Goal: Task Accomplishment & Management: Manage account settings

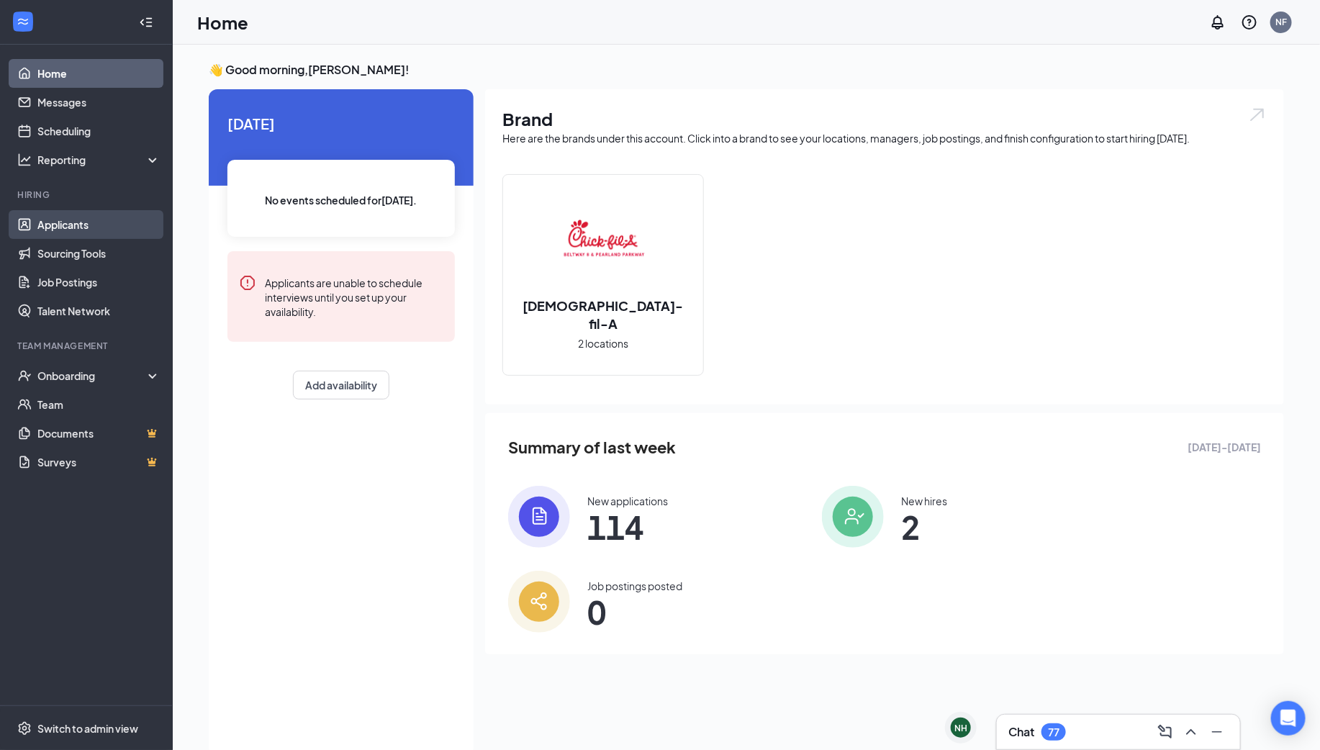
click at [84, 224] on link "Applicants" at bounding box center [98, 224] width 123 height 29
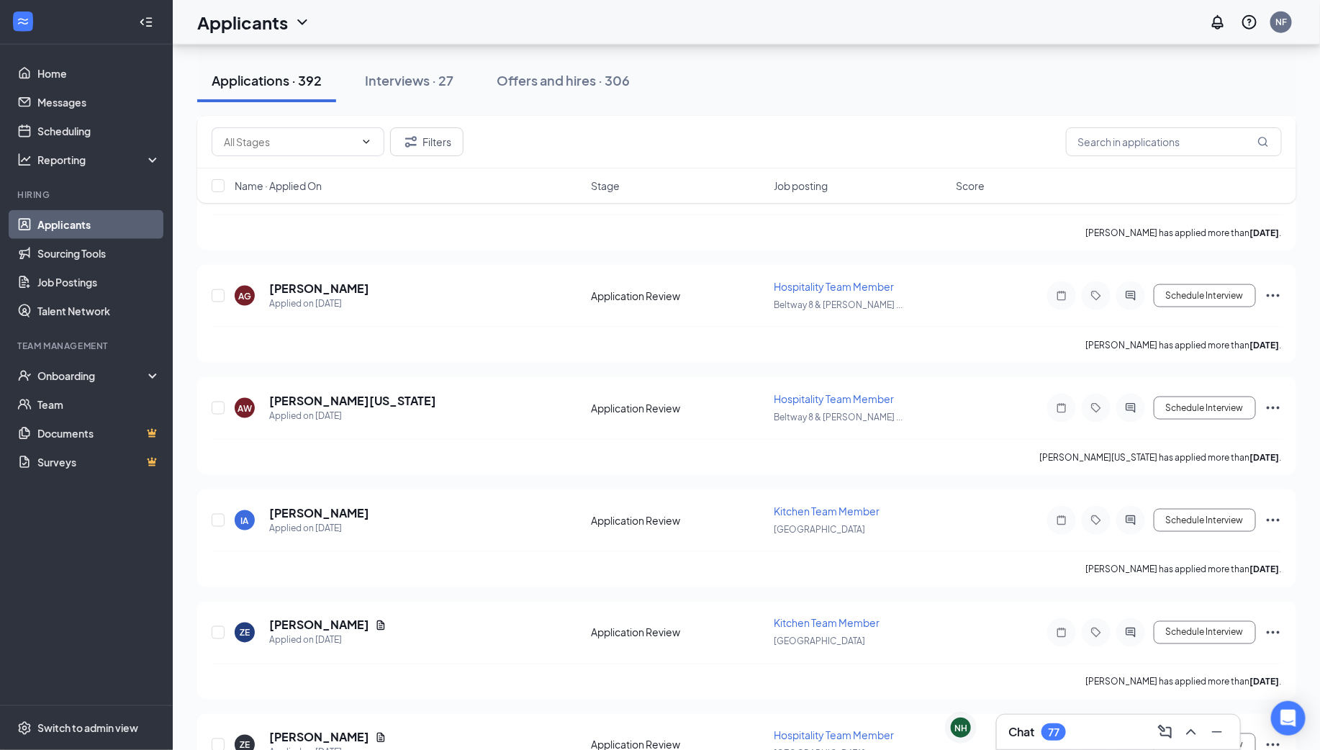
scroll to position [3409, 0]
click at [427, 86] on div "Interviews · 27" at bounding box center [409, 80] width 89 height 18
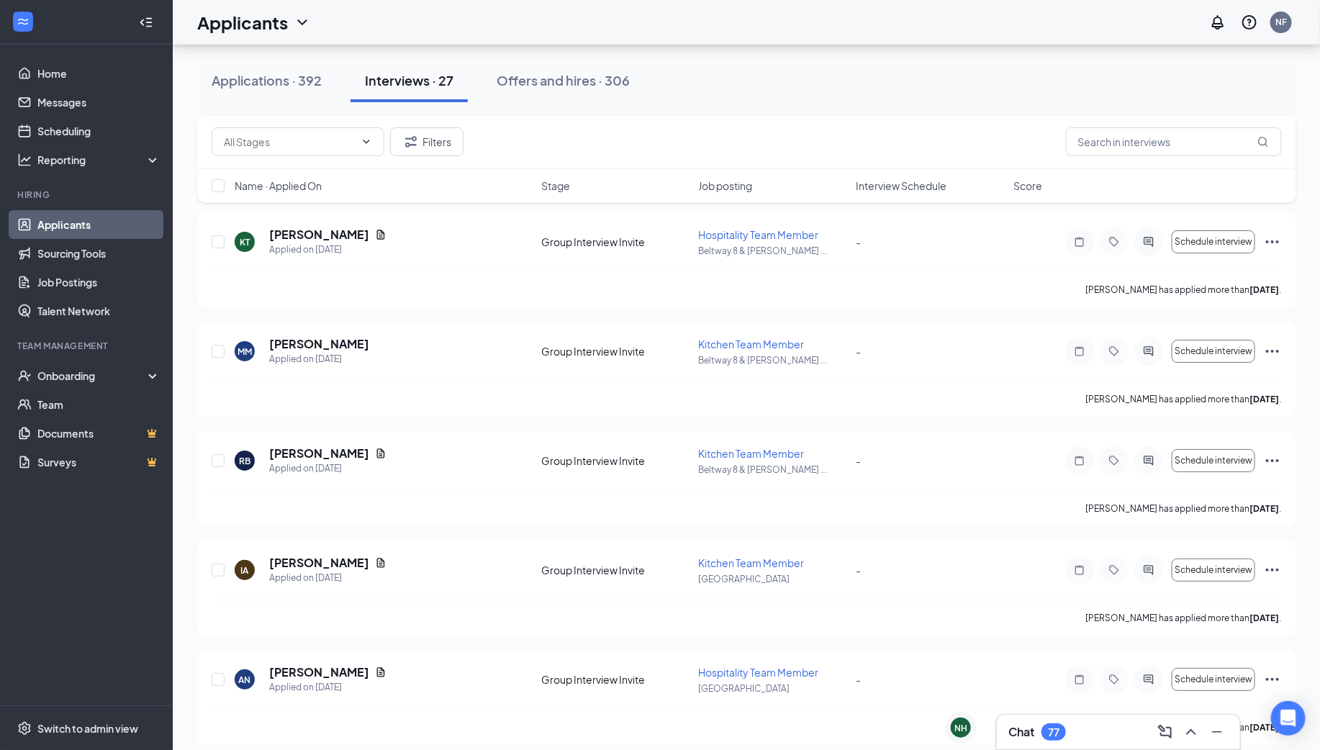
scroll to position [2562, 0]
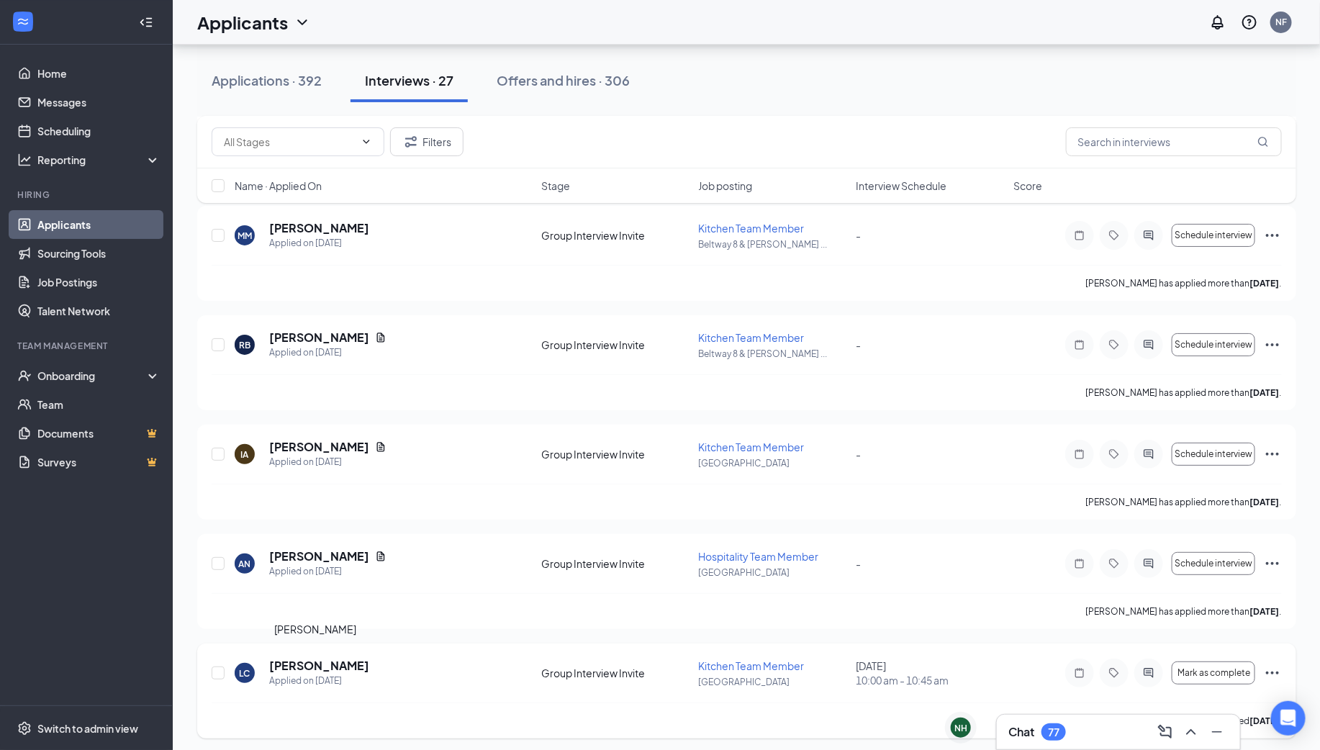
click at [288, 664] on h5 "[PERSON_NAME]" at bounding box center [319, 666] width 100 height 16
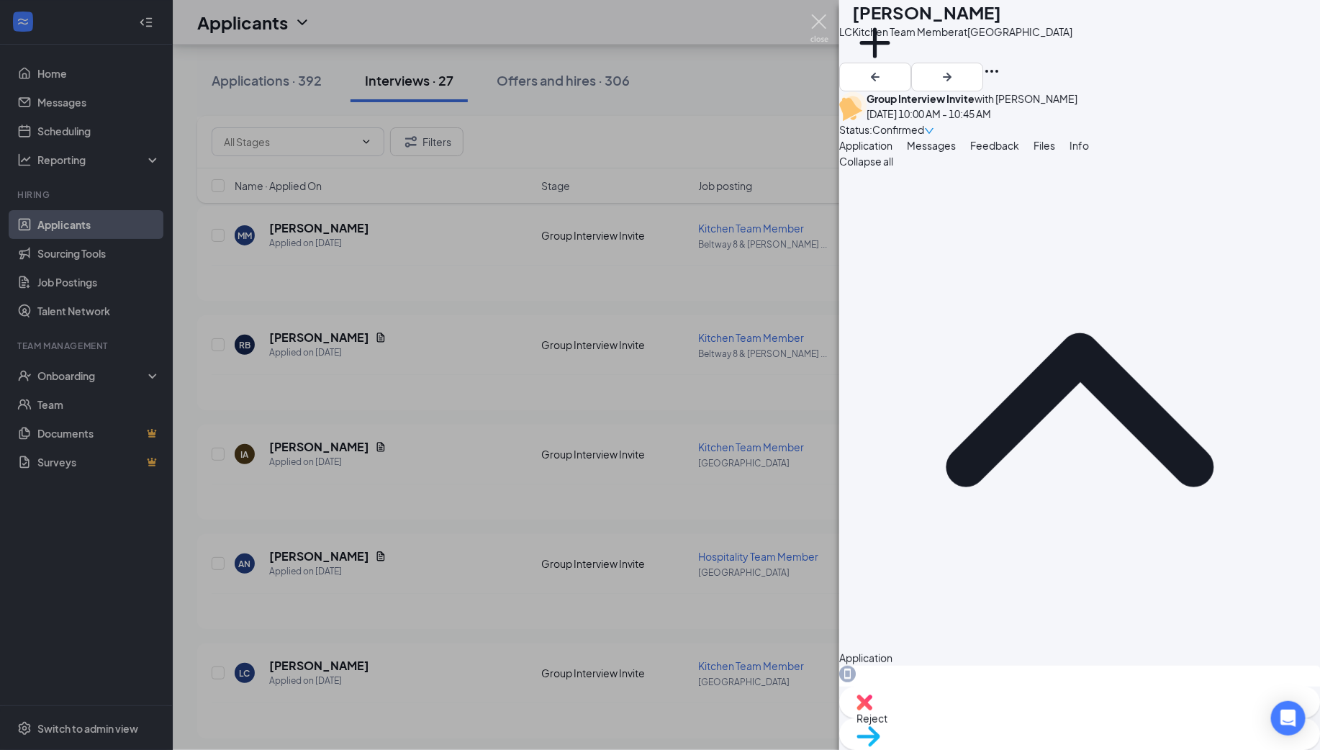
click at [818, 26] on img at bounding box center [819, 28] width 18 height 28
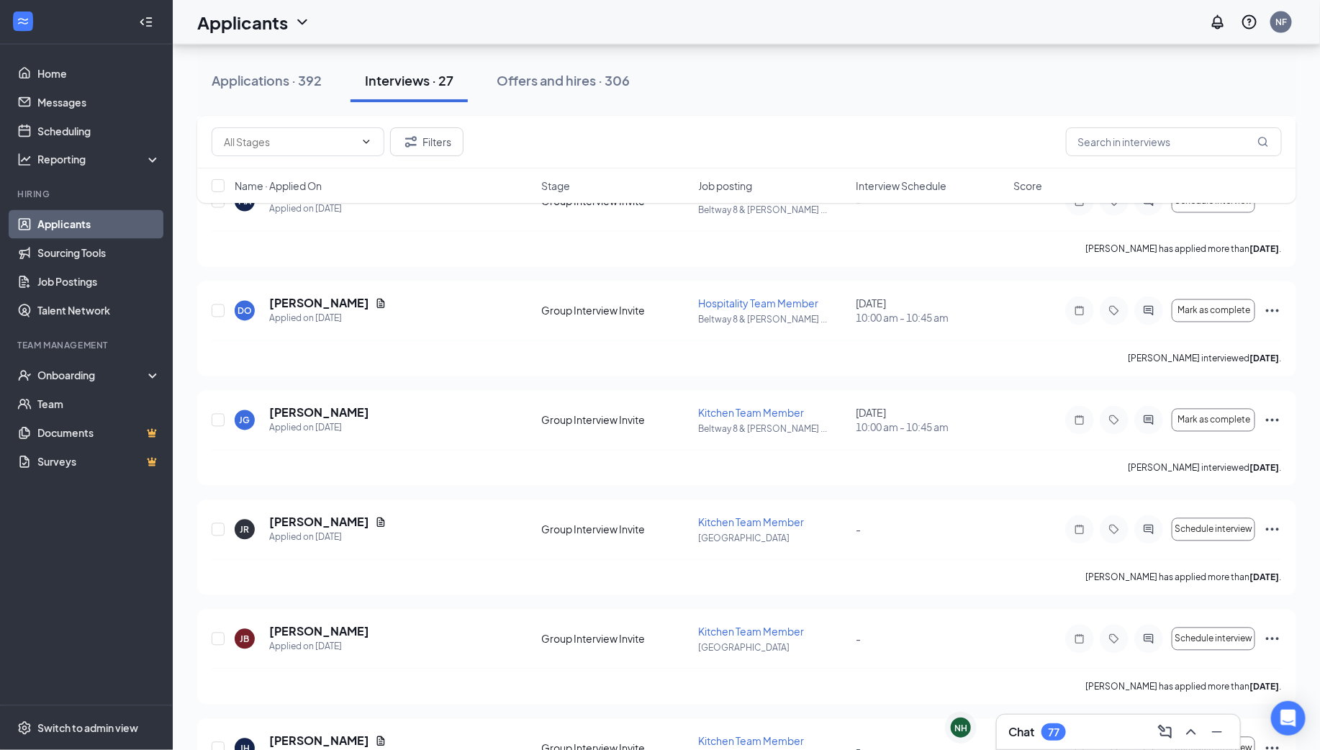
scroll to position [1124, 0]
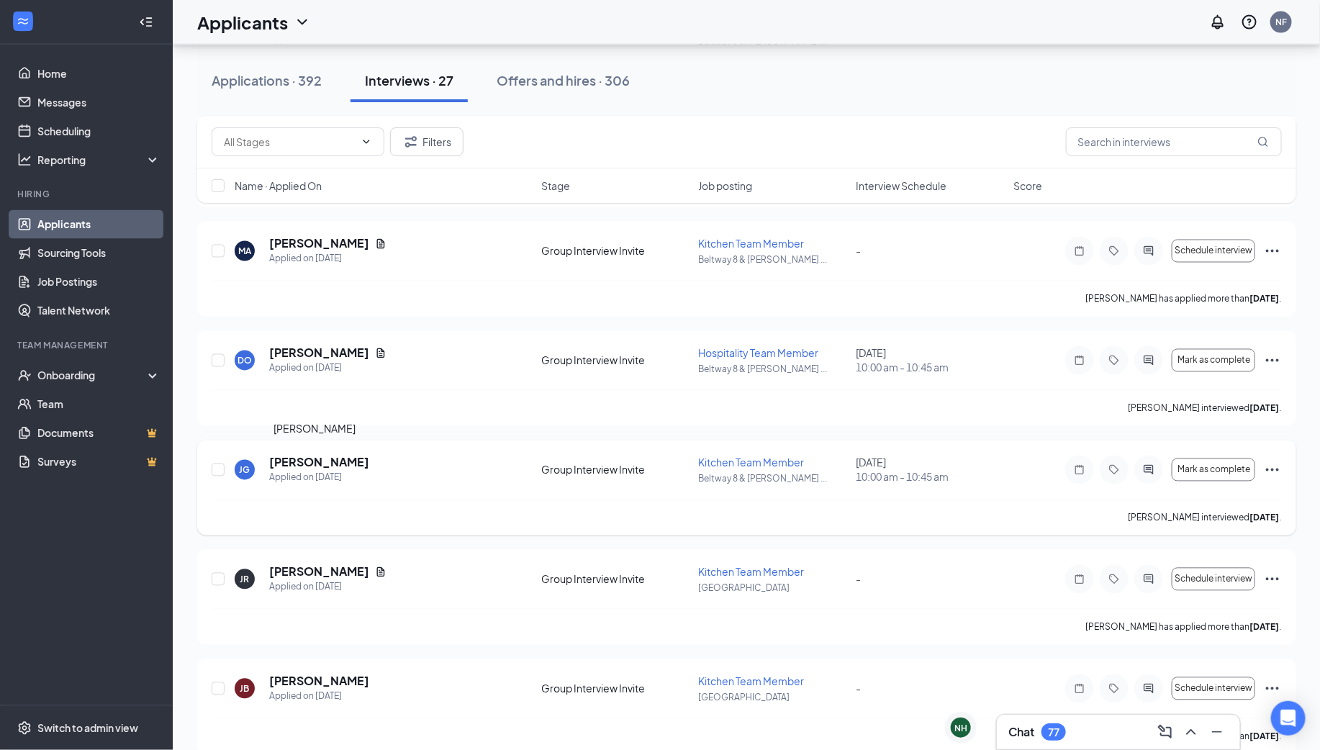
click at [300, 462] on h5 "[PERSON_NAME]" at bounding box center [319, 463] width 100 height 16
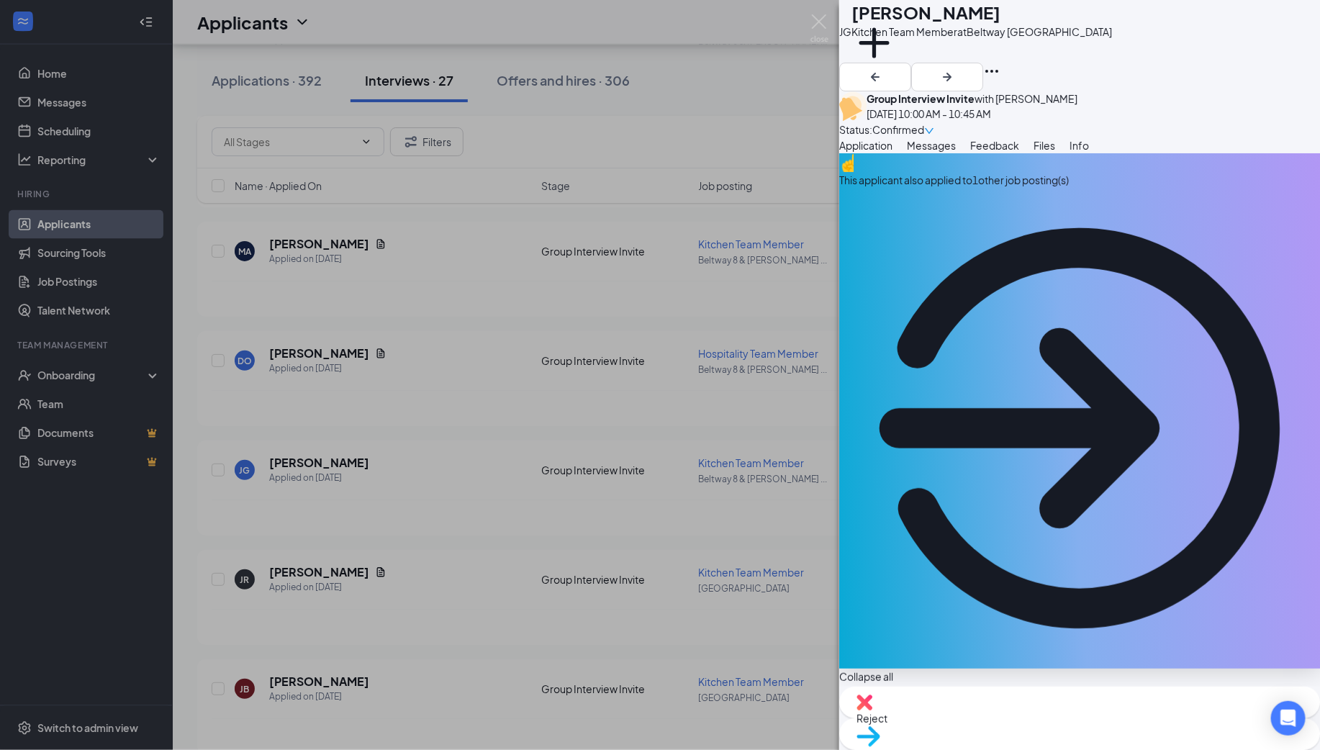
scroll to position [257, 0]
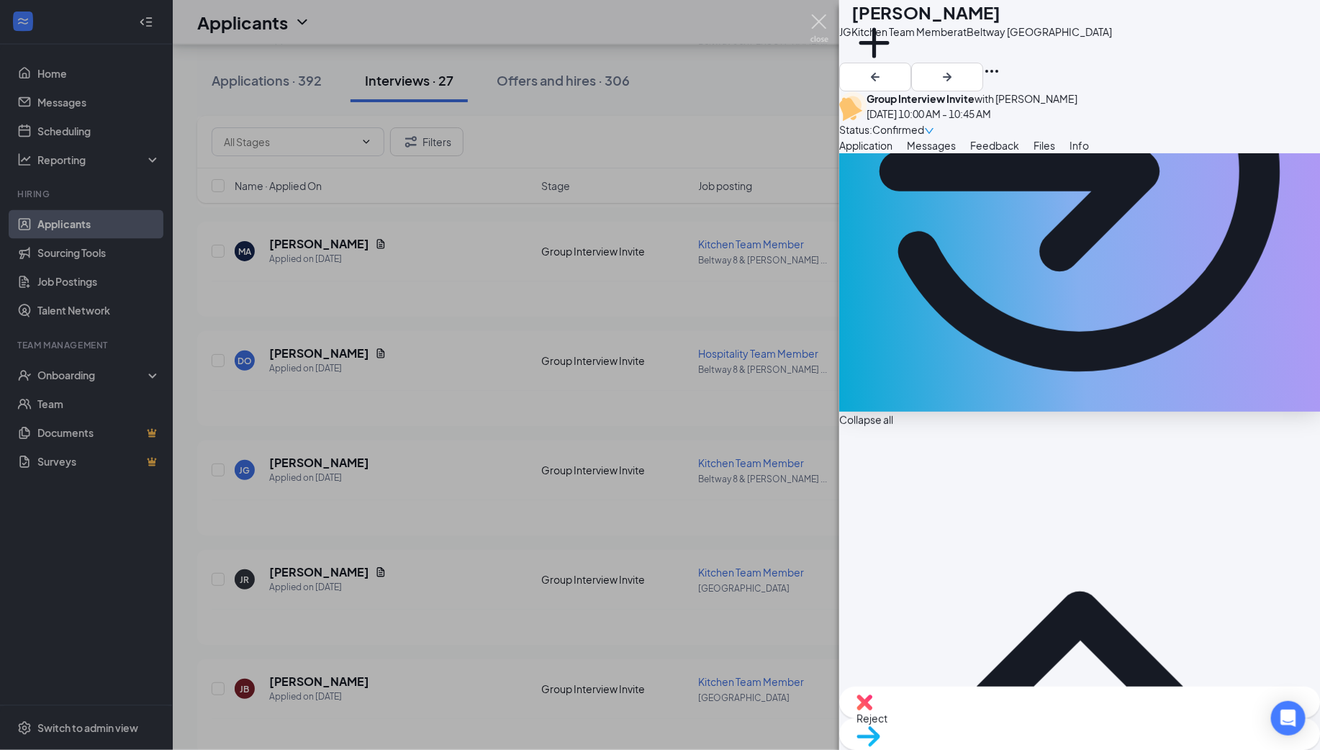
click at [816, 34] on img at bounding box center [819, 28] width 18 height 28
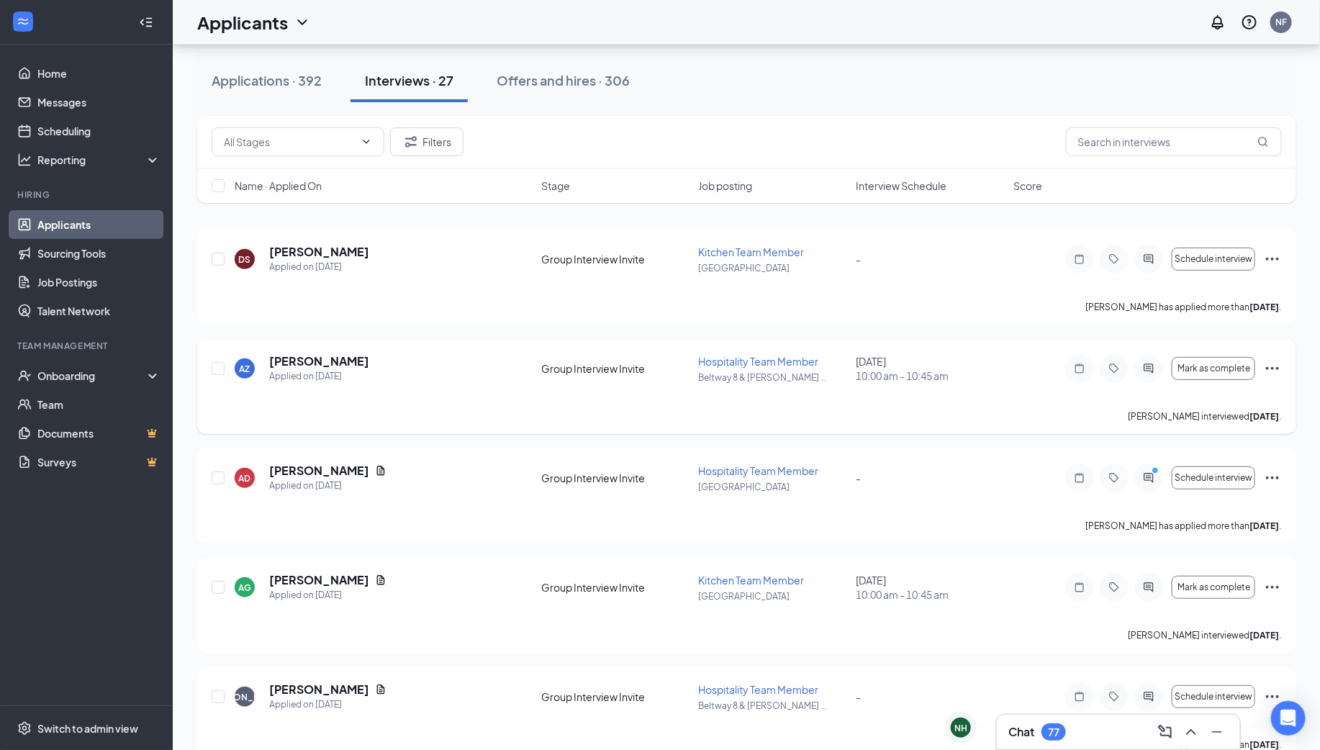
scroll to position [150, 0]
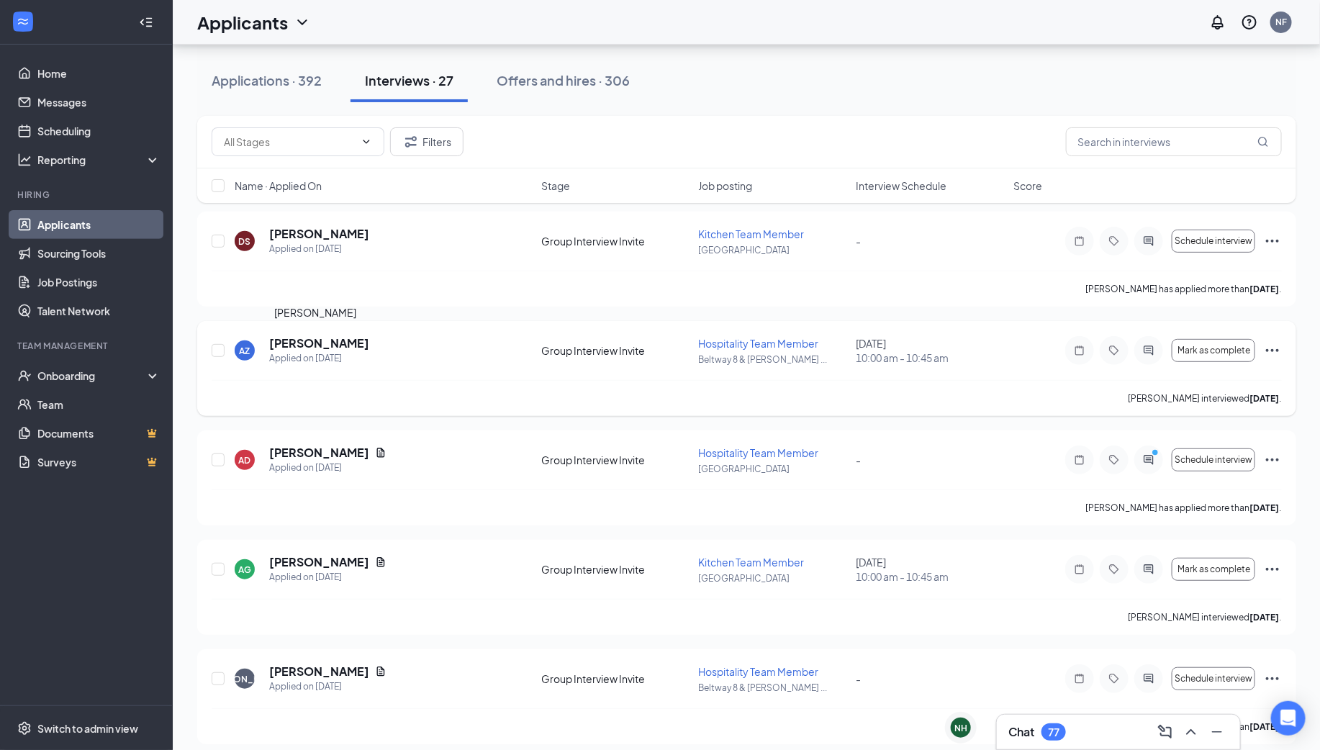
click at [307, 345] on h5 "[PERSON_NAME]" at bounding box center [319, 343] width 100 height 16
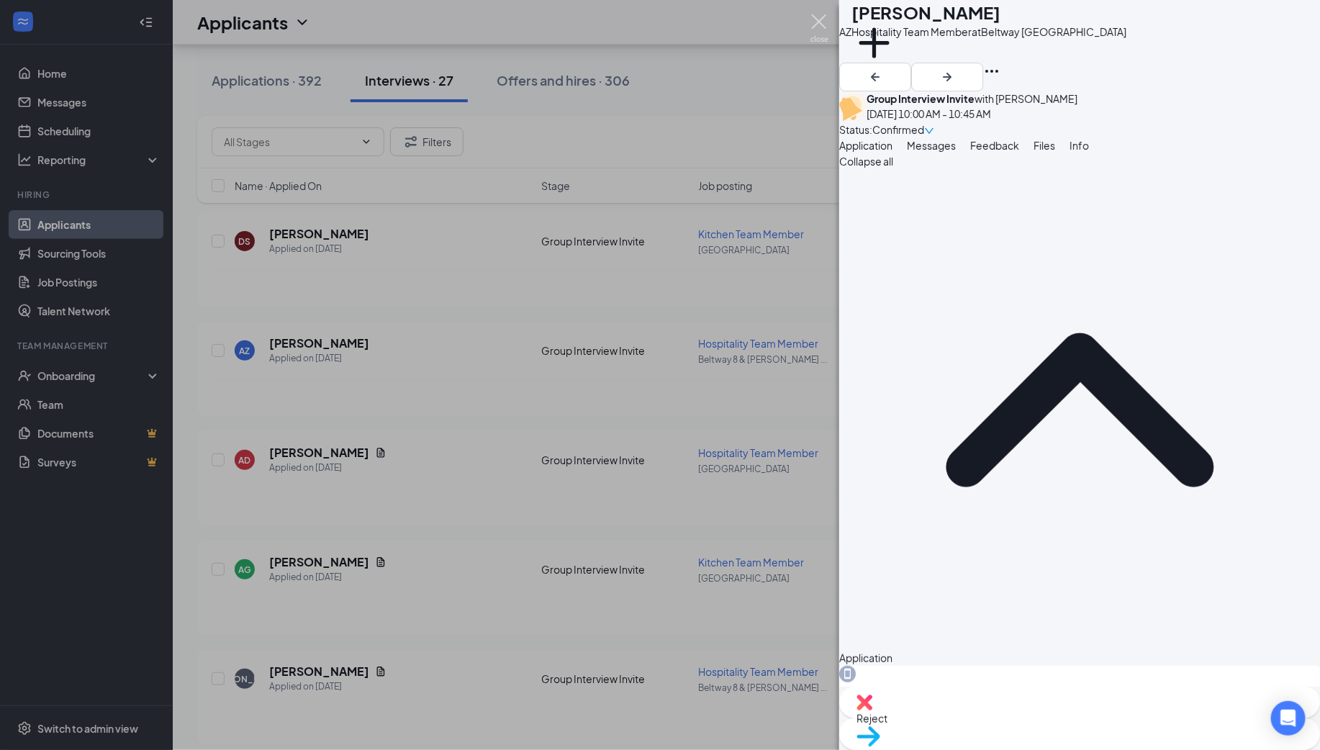
click at [816, 24] on img at bounding box center [819, 28] width 18 height 28
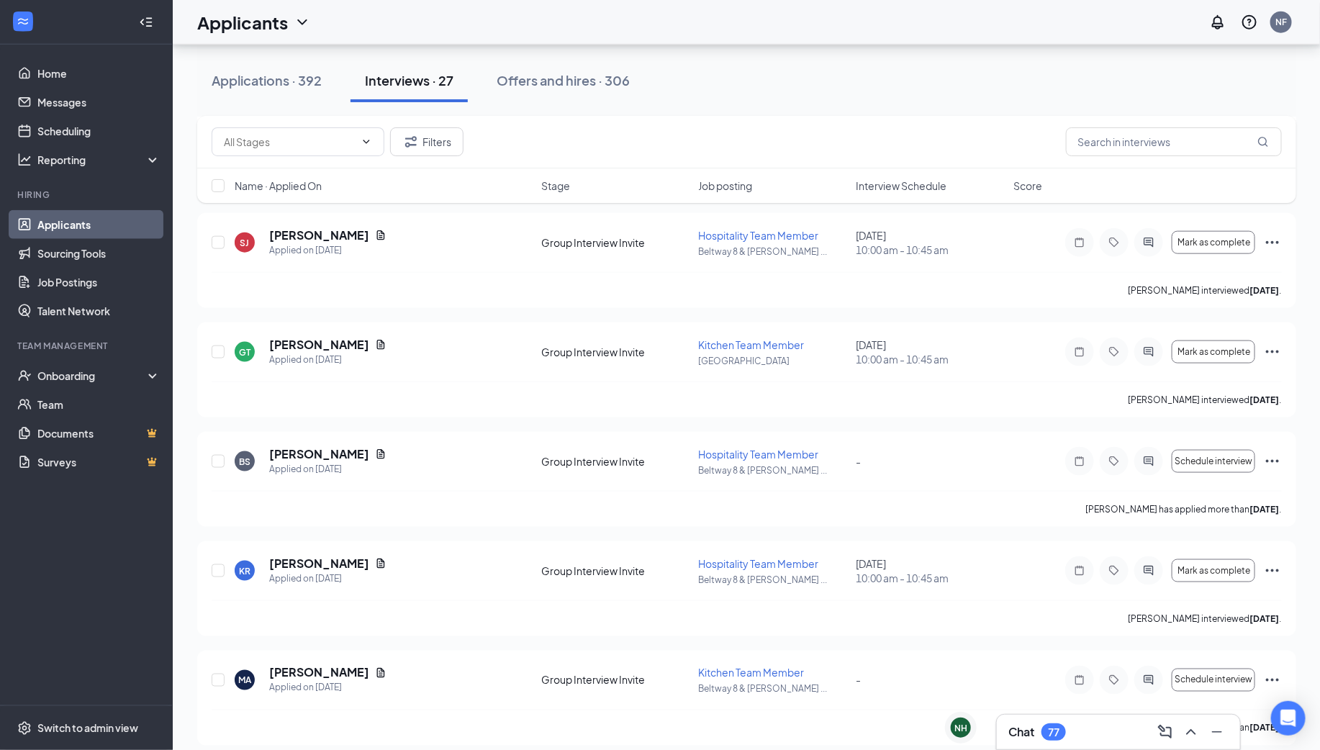
scroll to position [713, 0]
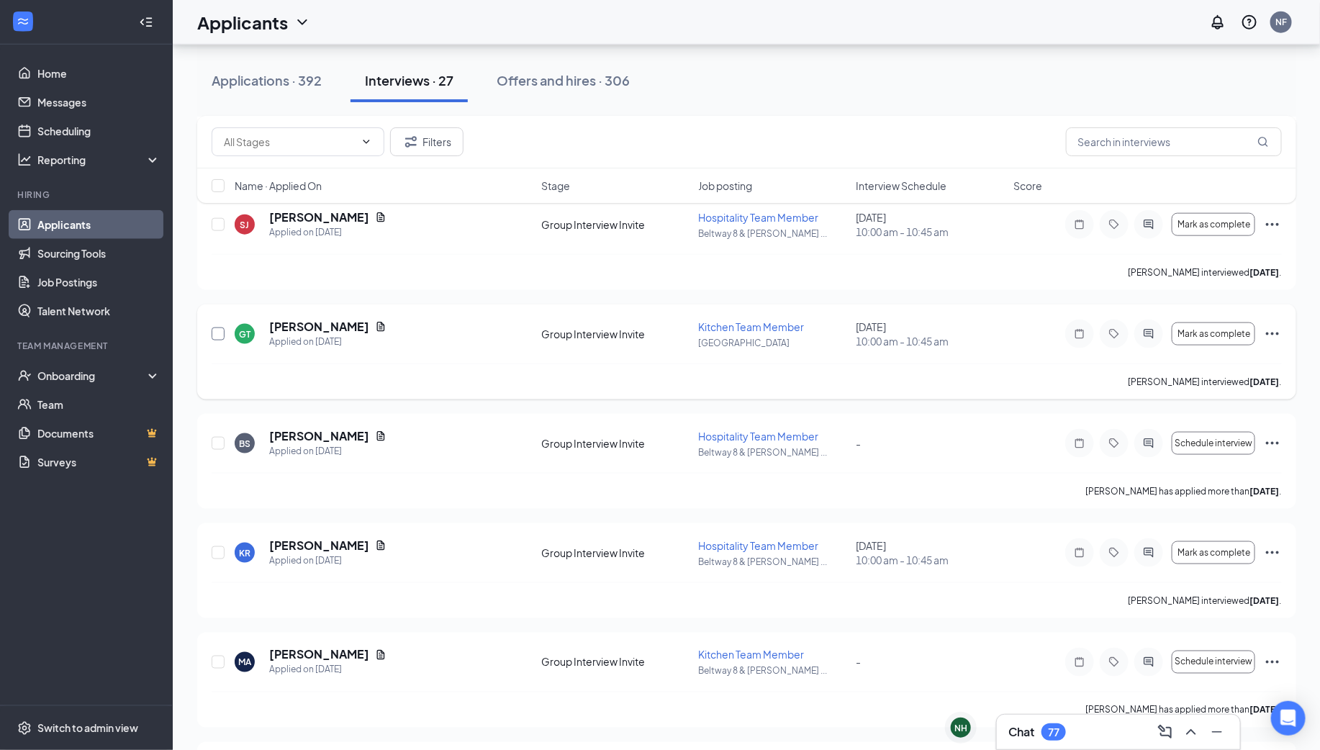
click at [222, 334] on input "checkbox" at bounding box center [218, 333] width 13 height 13
checkbox input "true"
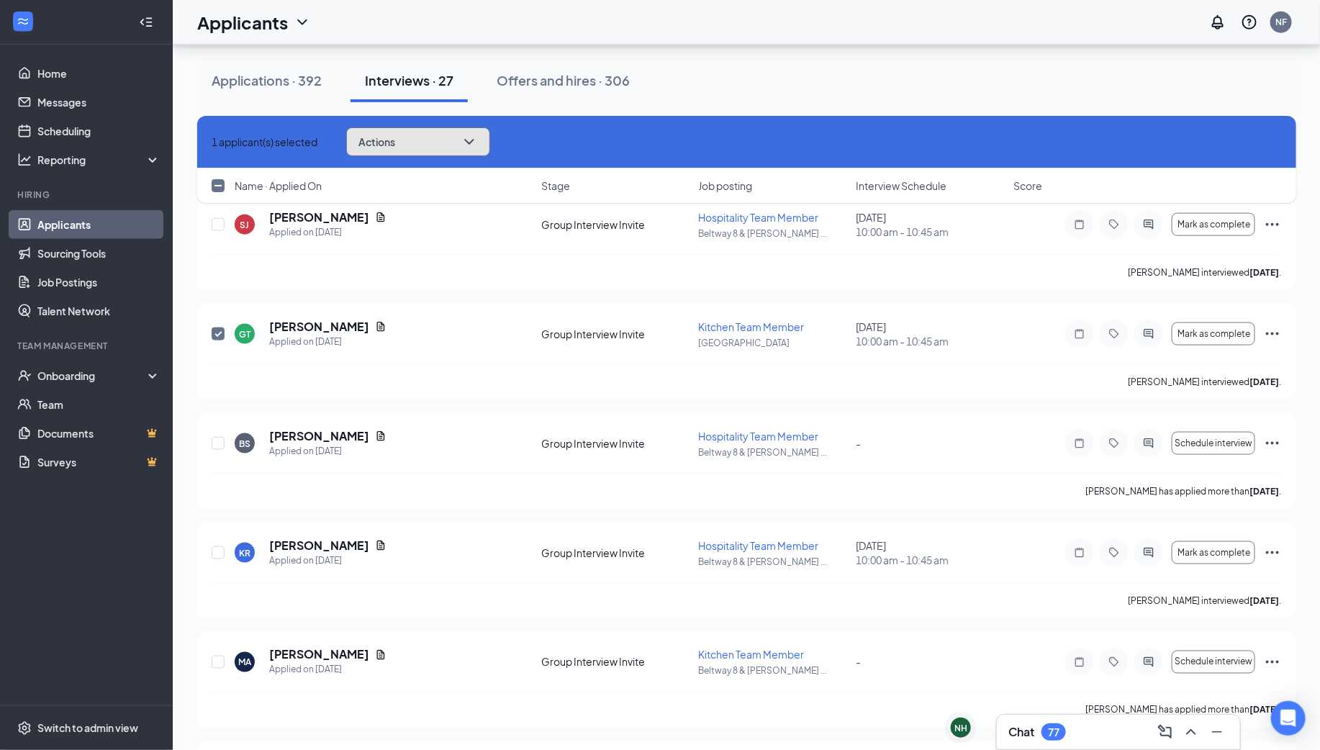
click at [440, 149] on button "Actions" at bounding box center [418, 141] width 144 height 29
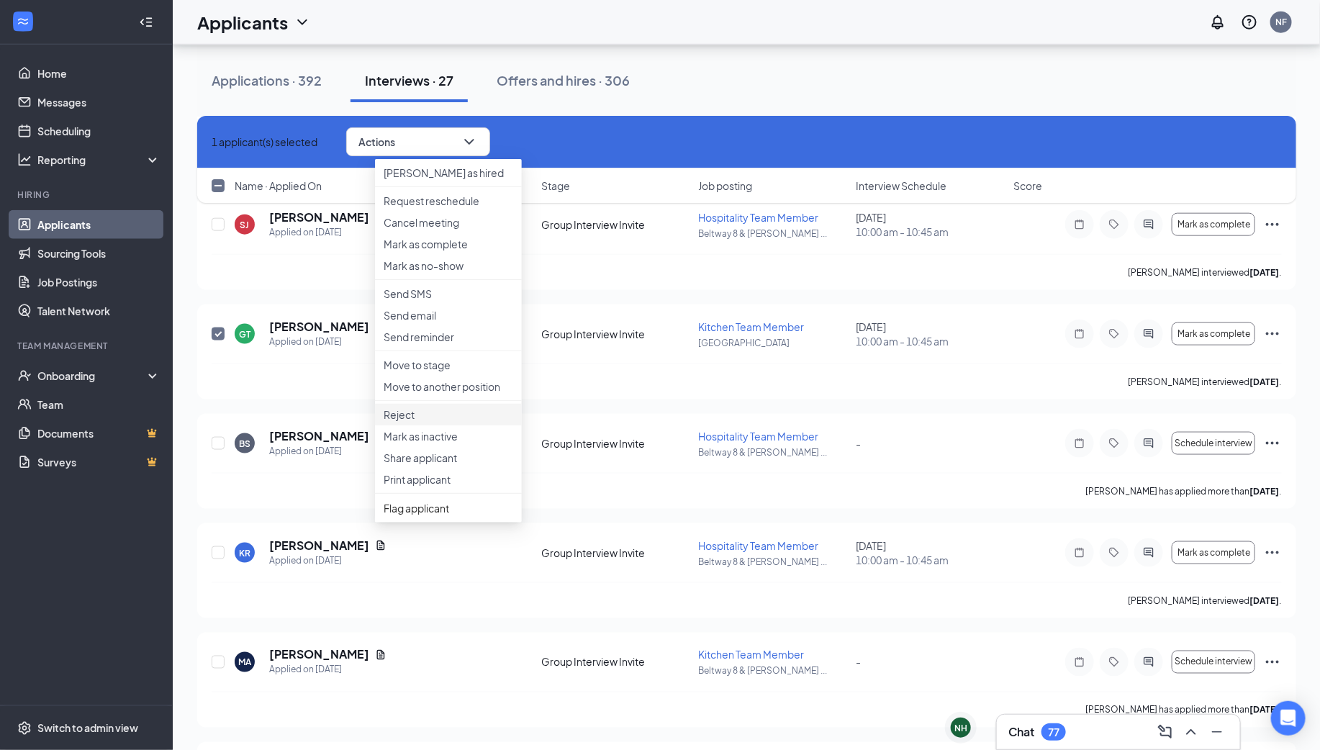
click at [415, 422] on p "Reject" at bounding box center [449, 414] width 130 height 14
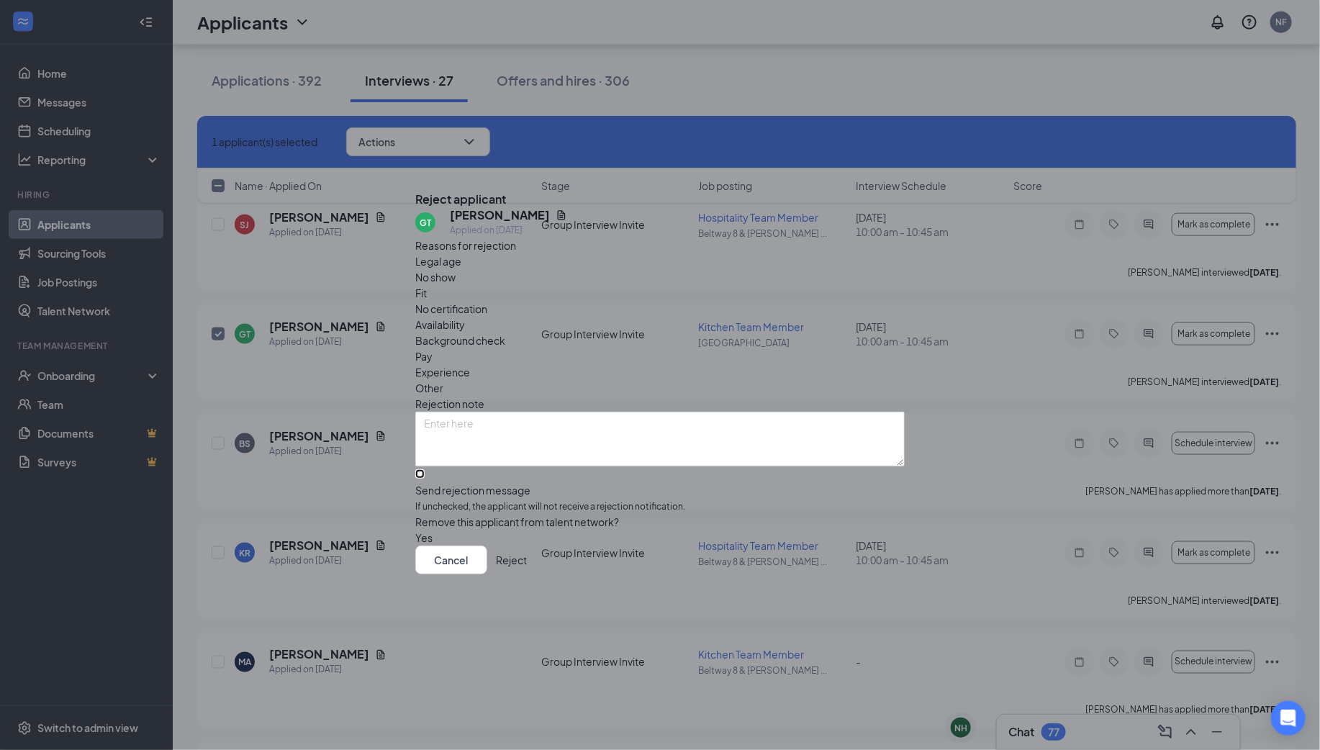
click at [425, 469] on input "Send rejection message If unchecked, the applicant will not receive a rejection…" at bounding box center [419, 473] width 9 height 9
checkbox input "true"
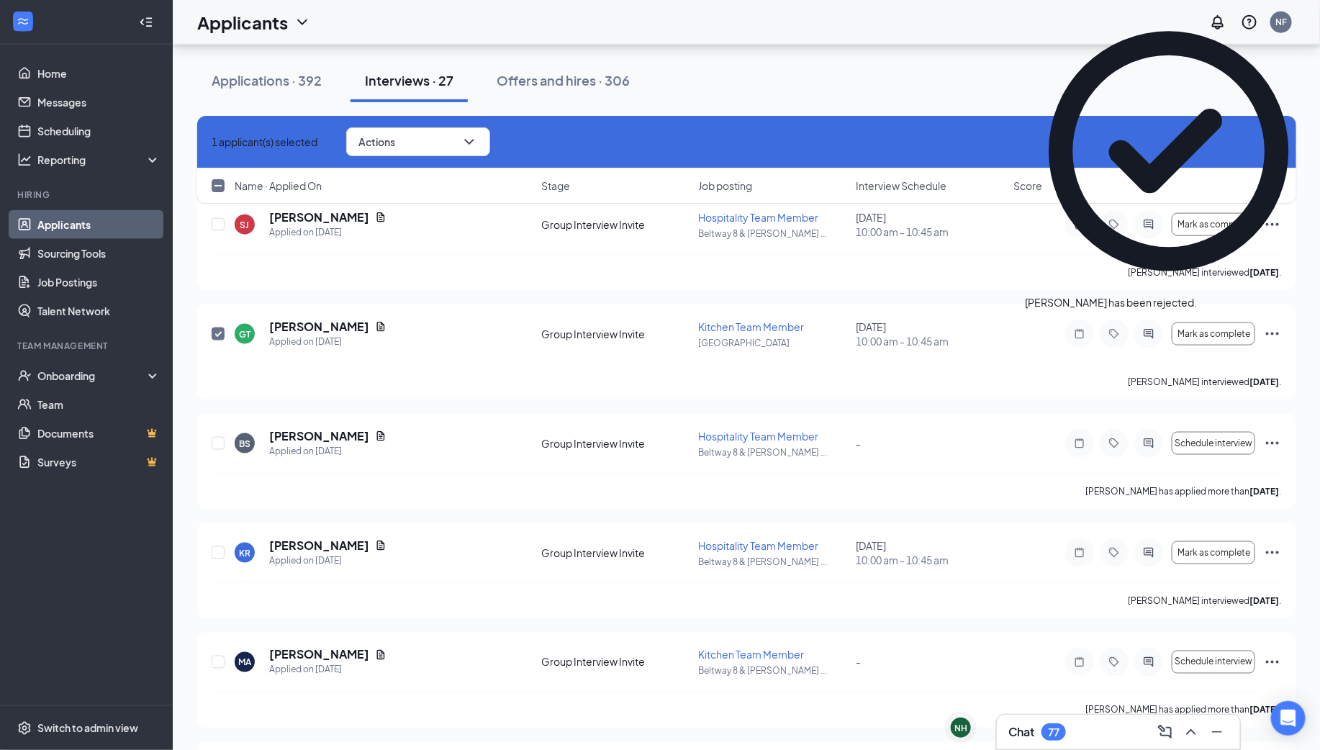
checkbox input "false"
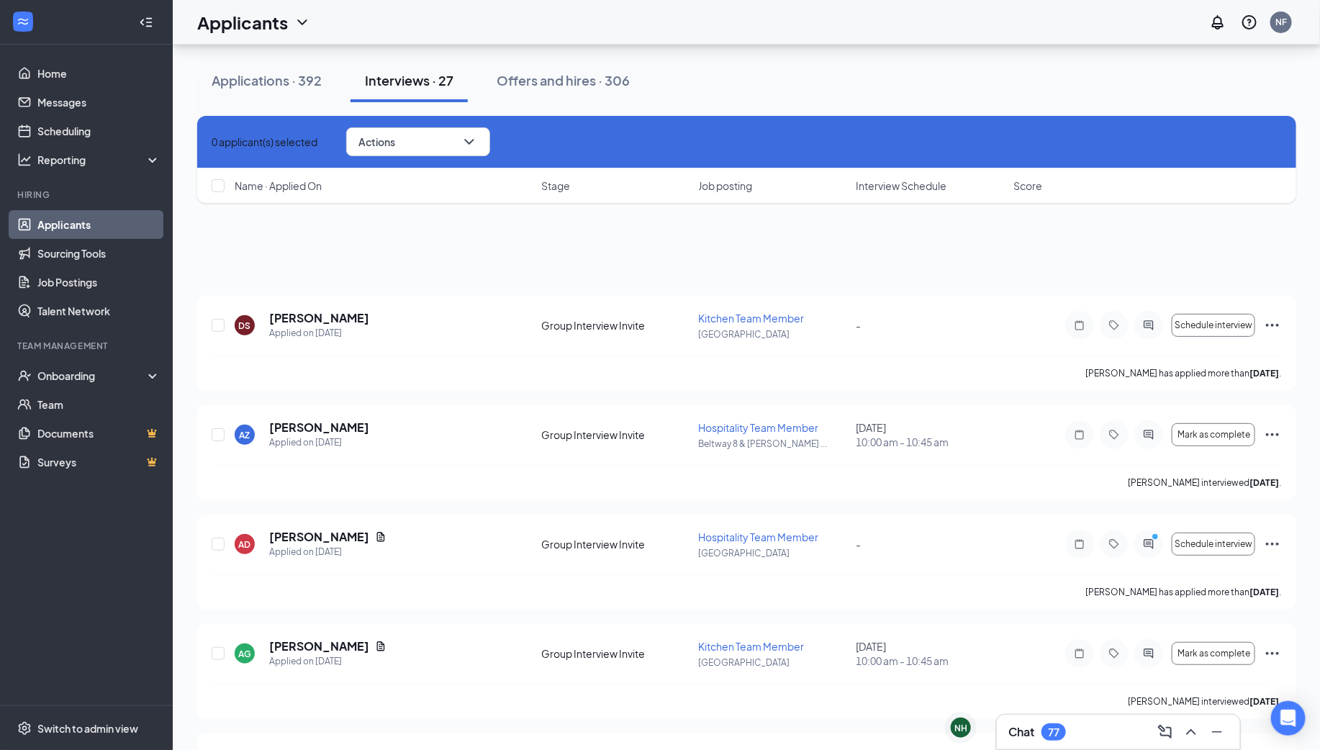
scroll to position [0, 0]
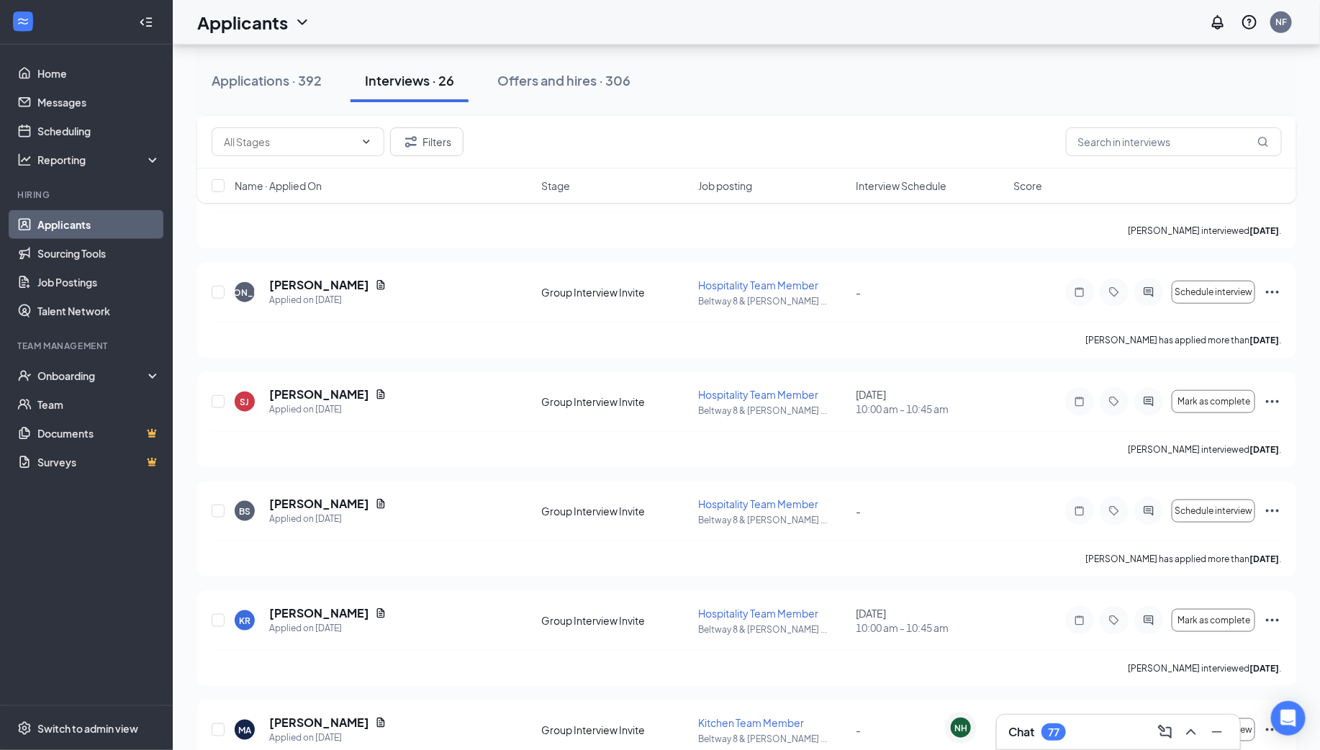
scroll to position [605, 0]
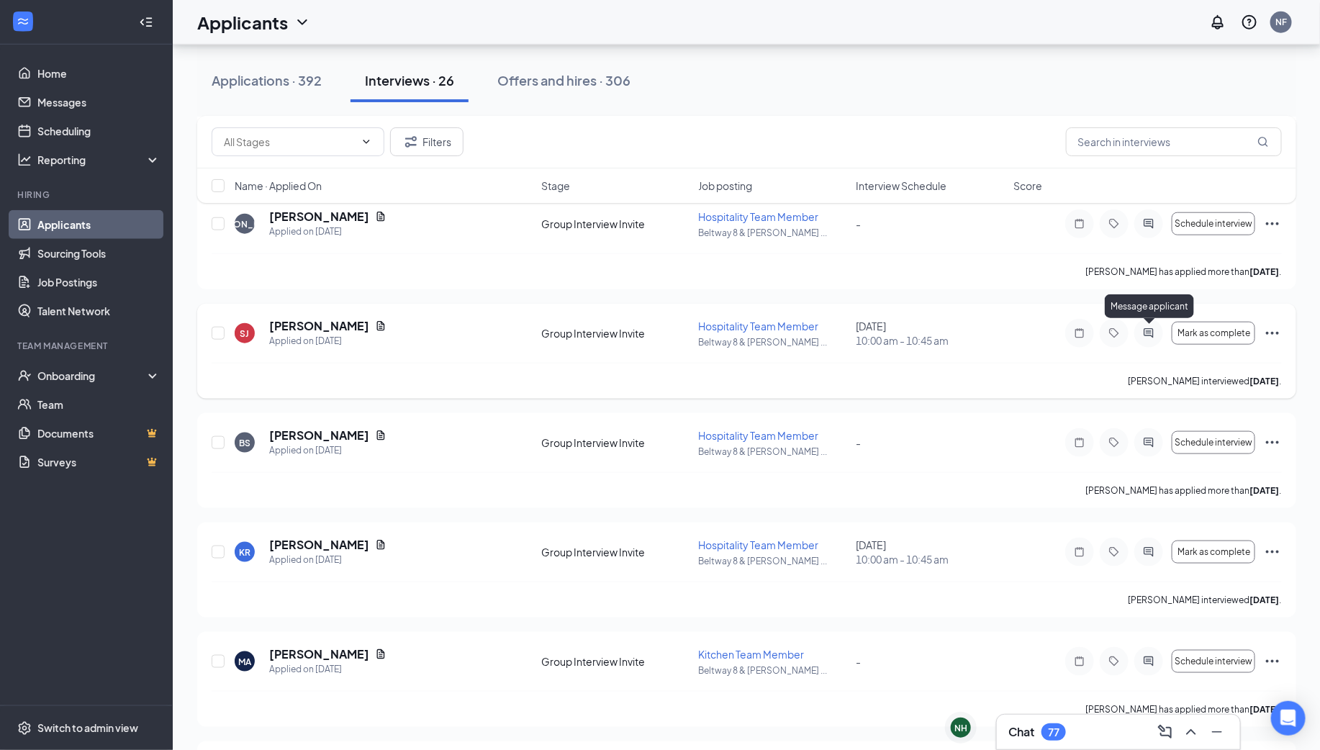
click at [1154, 332] on icon "ActiveChat" at bounding box center [1148, 333] width 17 height 12
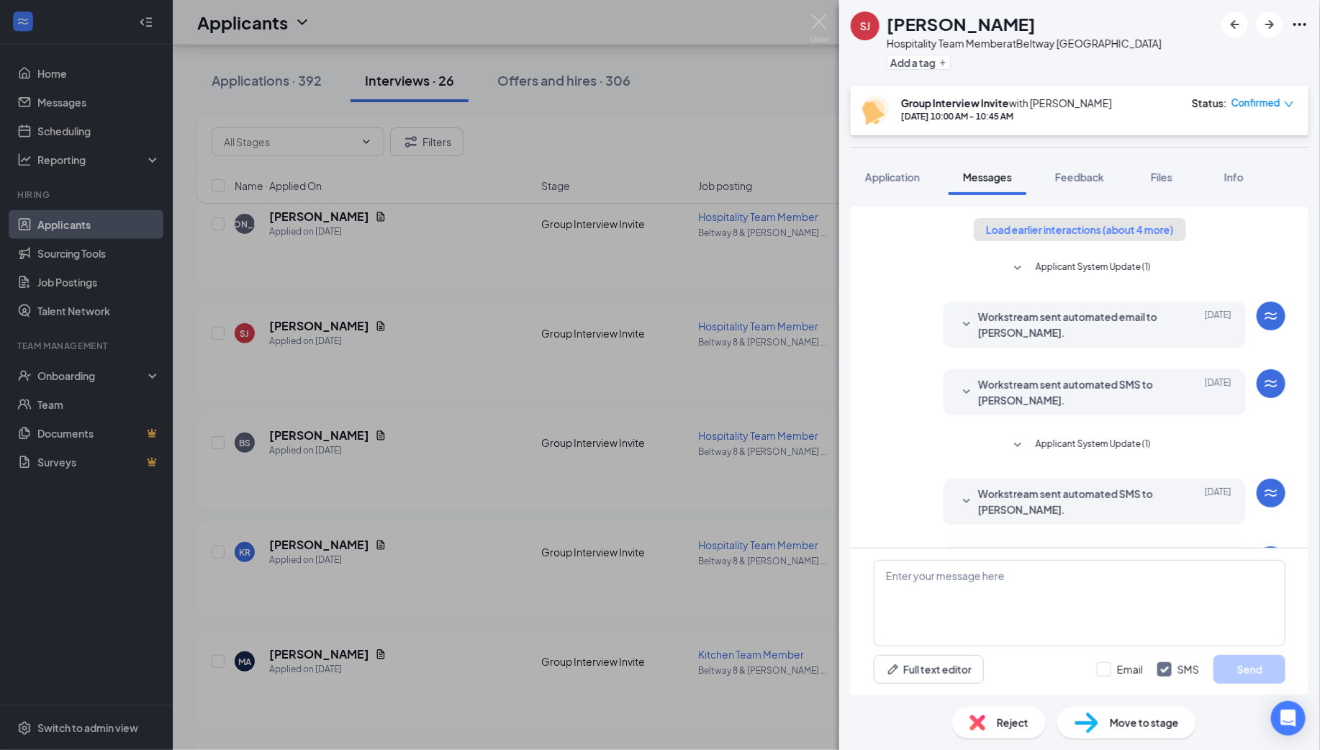
click at [1083, 231] on button "Load earlier interactions (about 4 more)" at bounding box center [1080, 229] width 212 height 23
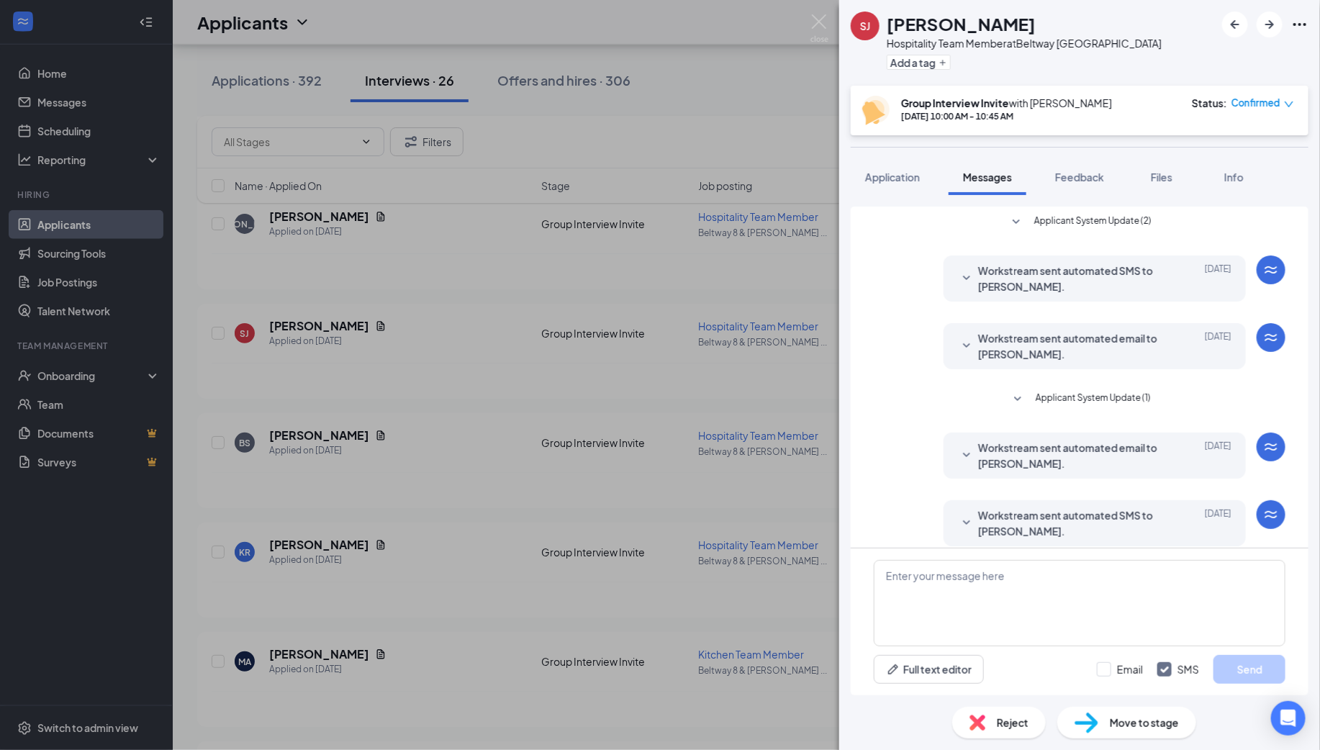
click at [1068, 219] on span "Applicant System Update (2)" at bounding box center [1092, 222] width 117 height 17
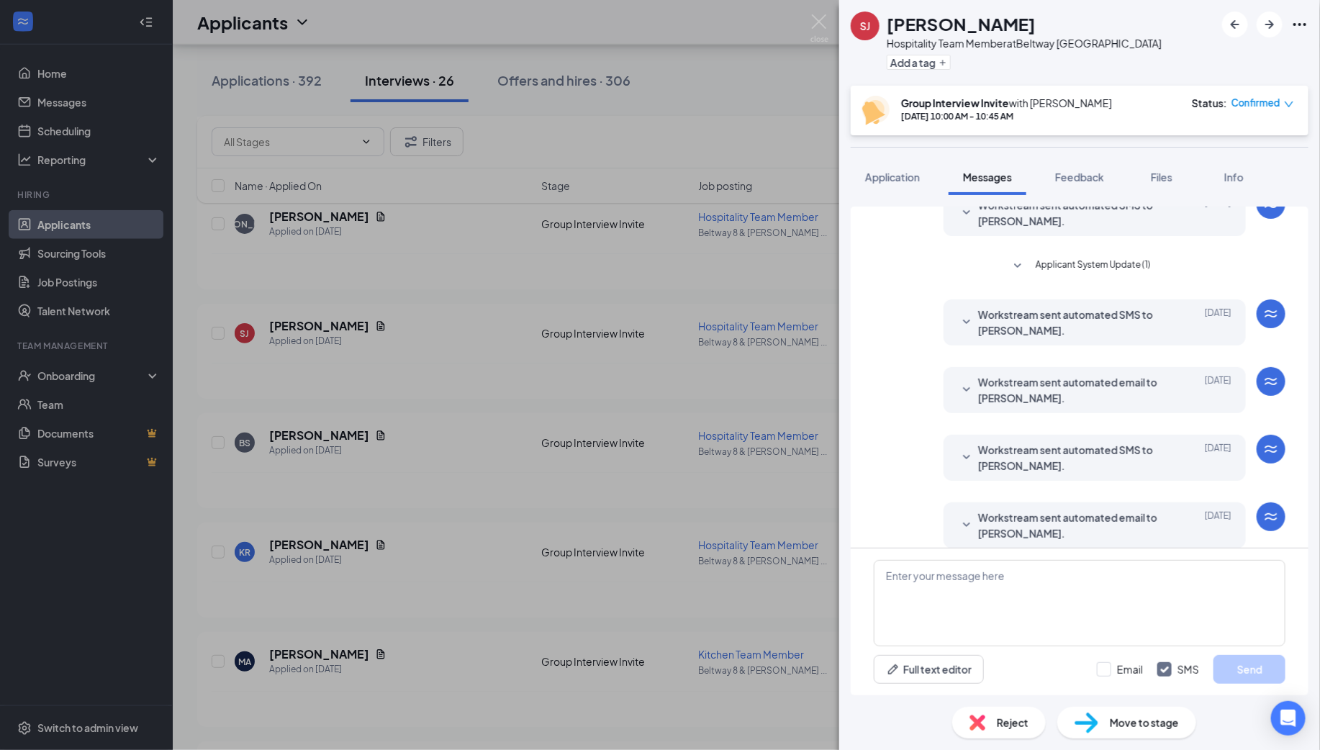
scroll to position [529, 0]
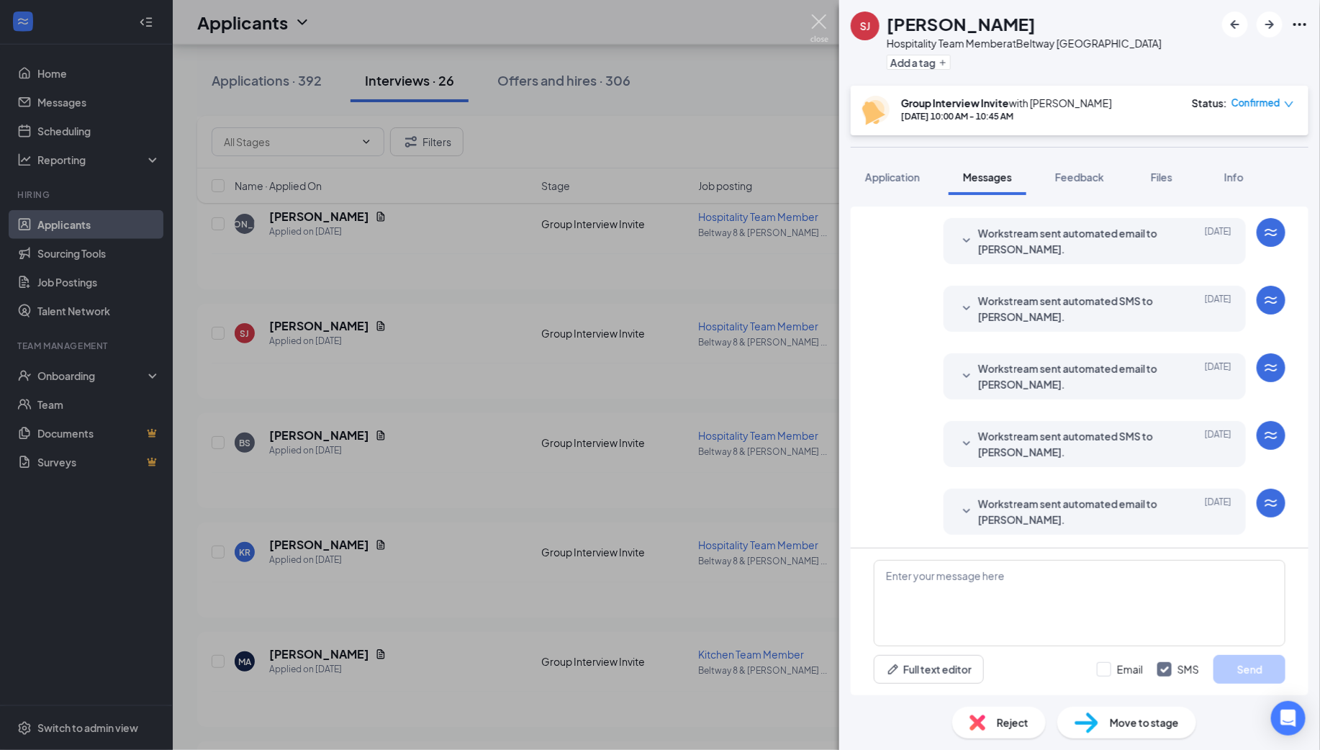
click at [818, 22] on img at bounding box center [819, 28] width 18 height 28
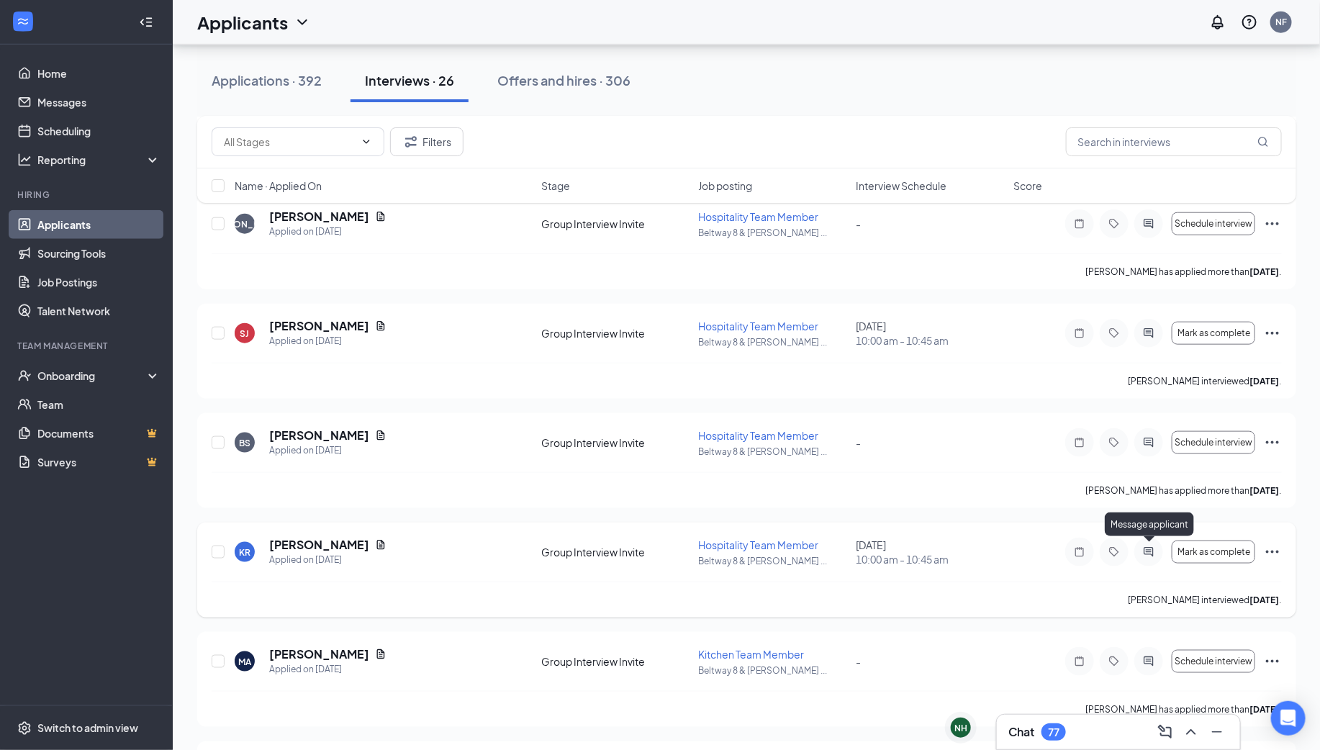
click at [1151, 551] on icon "ActiveChat" at bounding box center [1148, 552] width 17 height 12
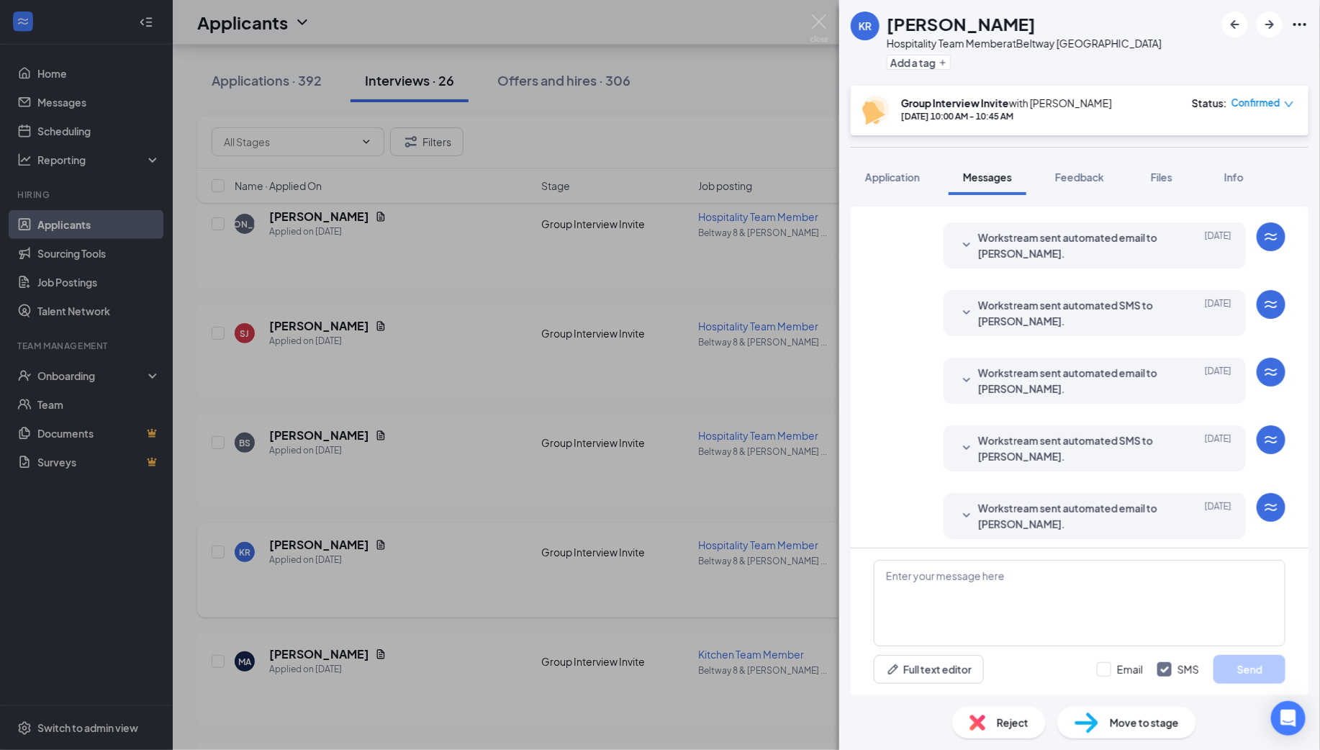
scroll to position [328, 0]
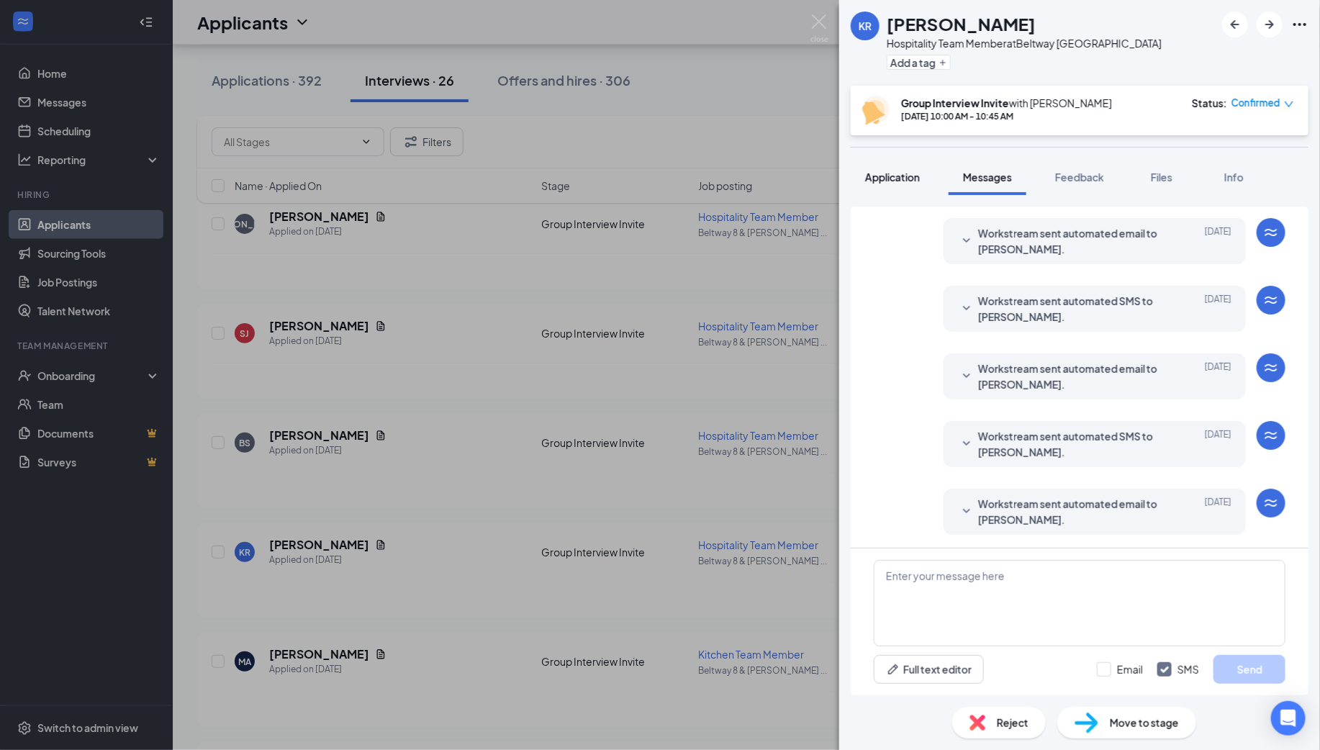
click at [896, 176] on span "Application" at bounding box center [892, 177] width 55 height 13
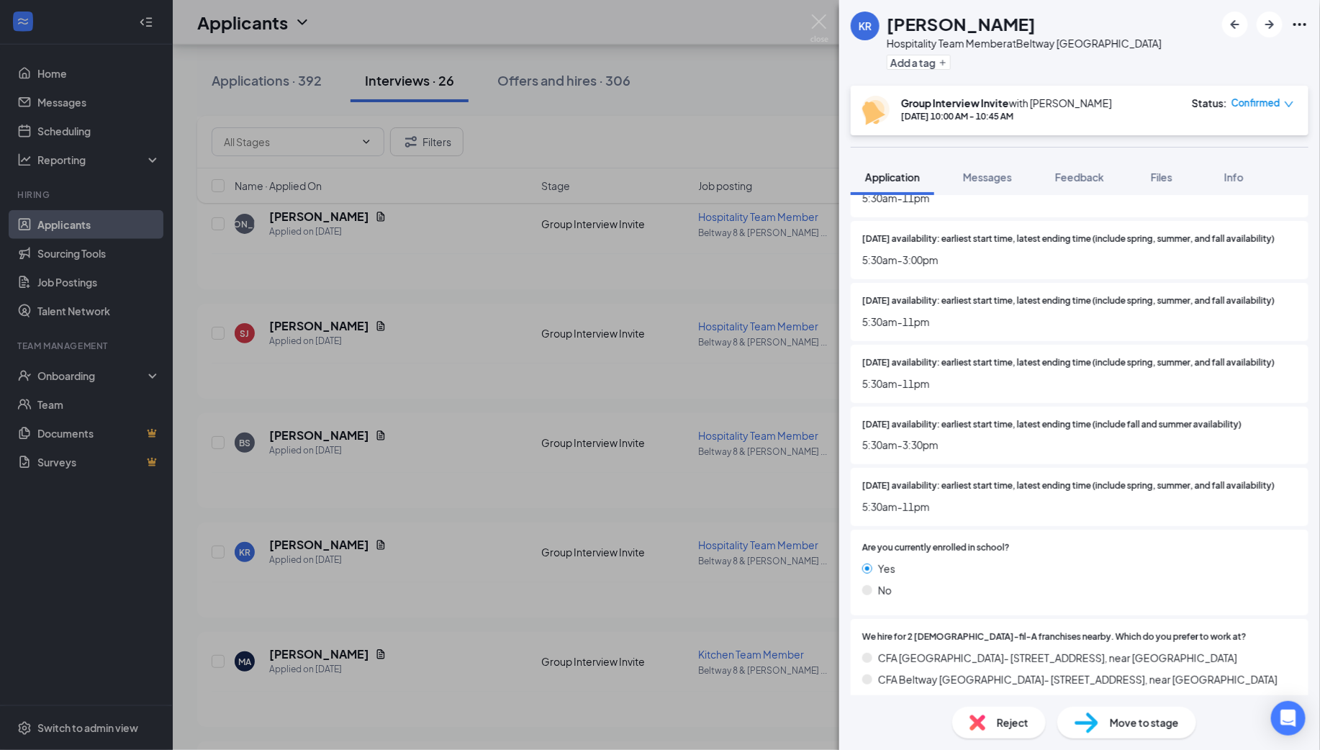
scroll to position [710, 0]
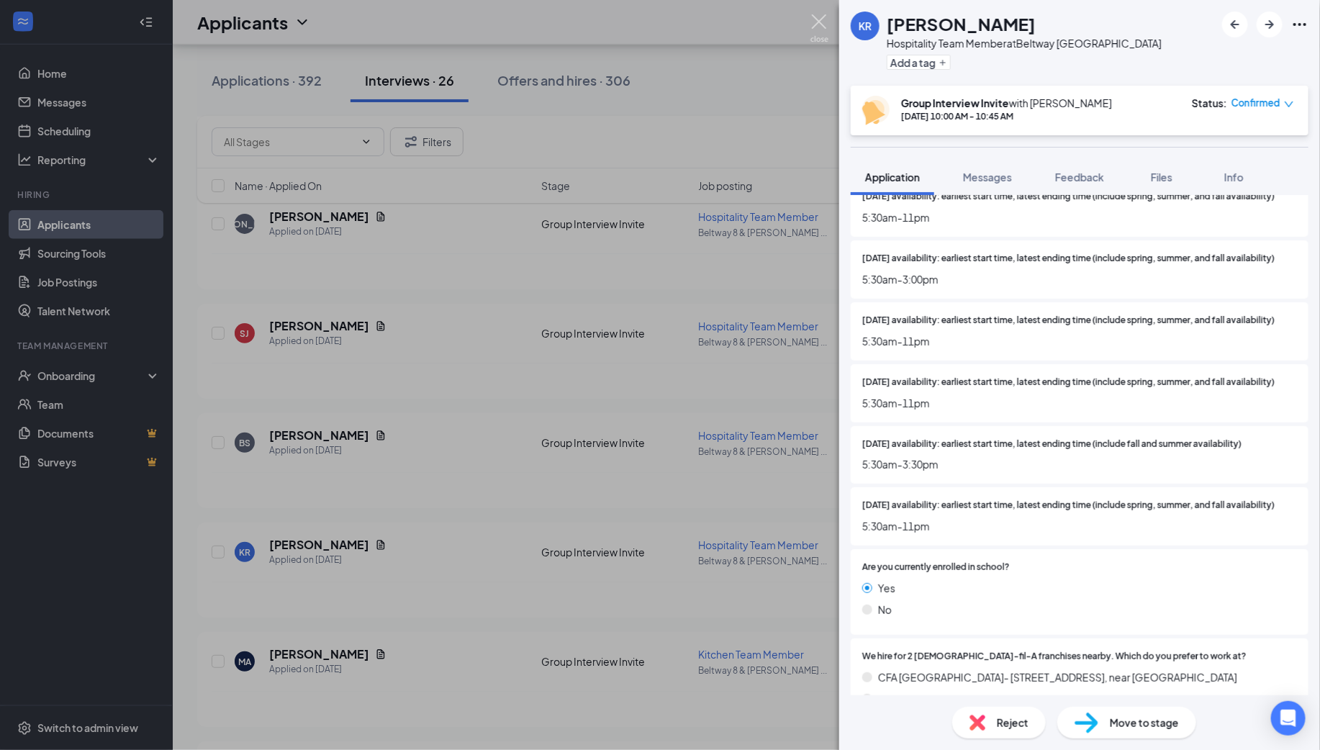
click at [815, 23] on img at bounding box center [819, 28] width 18 height 28
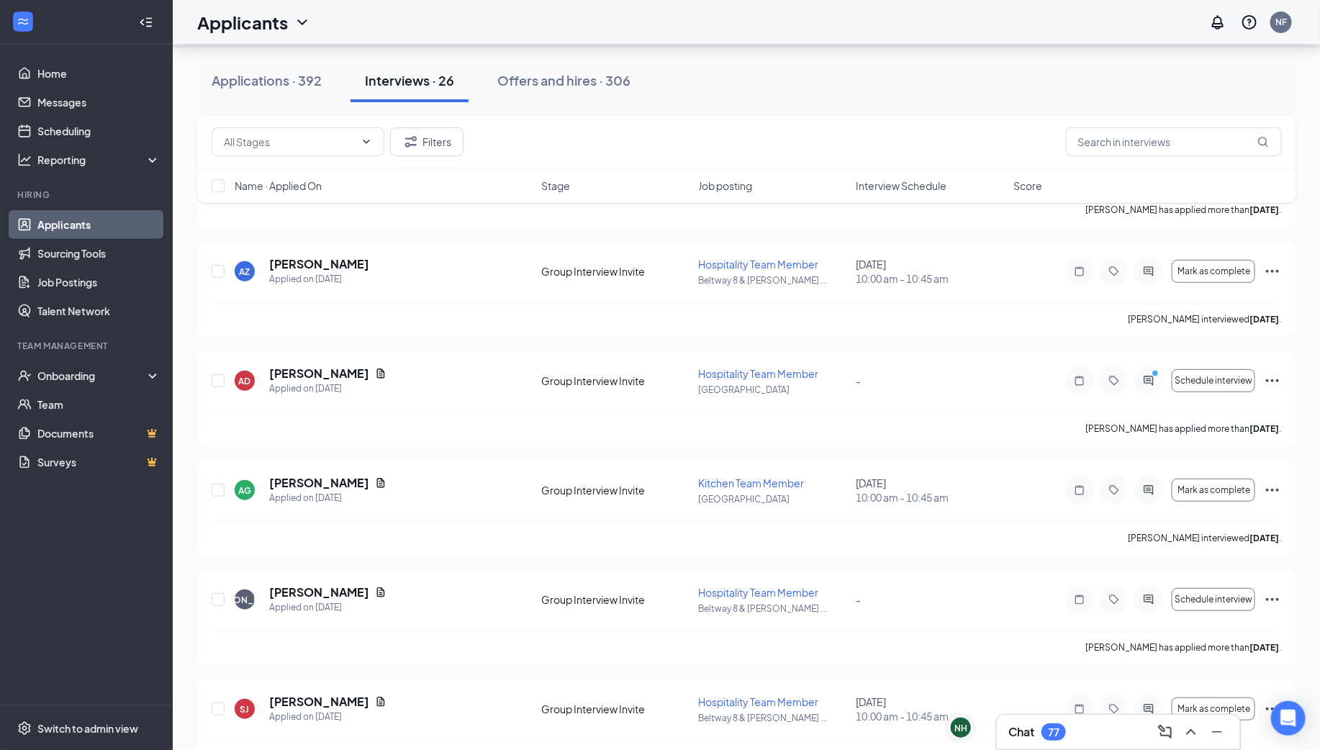
scroll to position [165, 0]
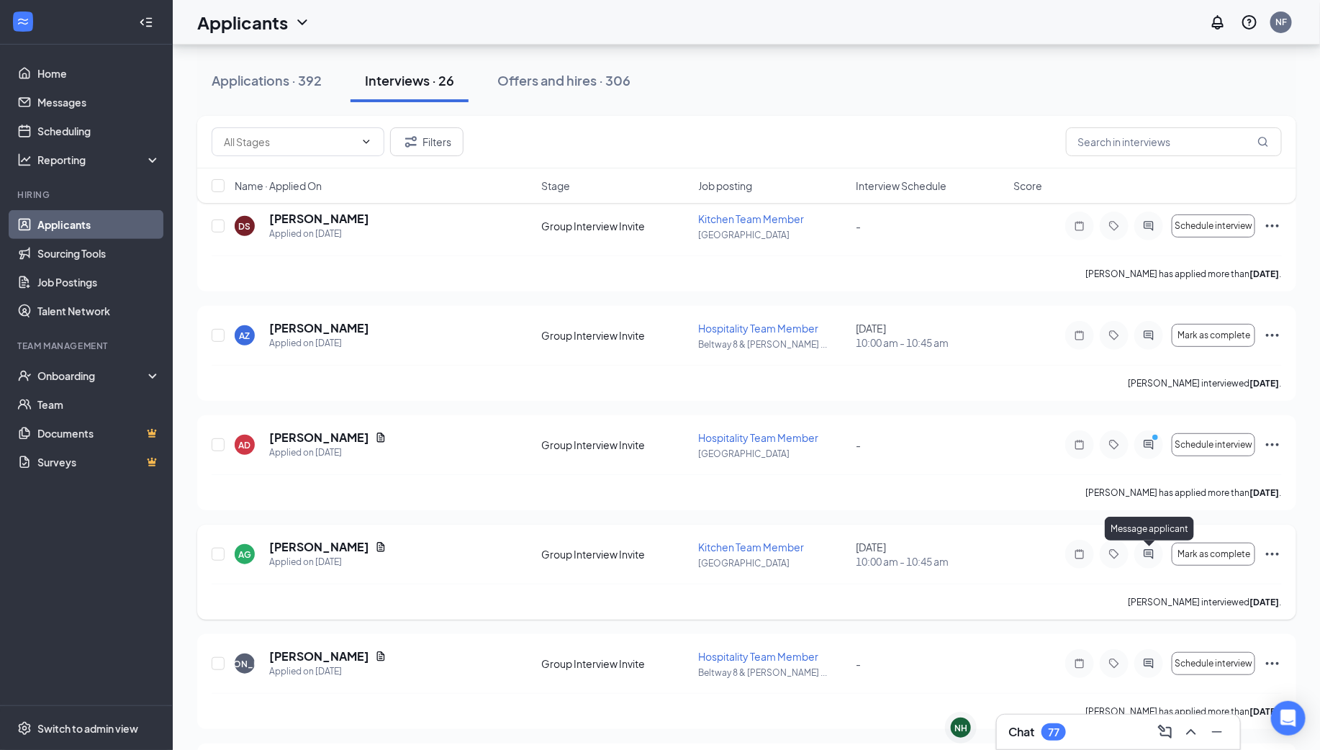
click at [1152, 553] on icon "ActiveChat" at bounding box center [1148, 554] width 17 height 12
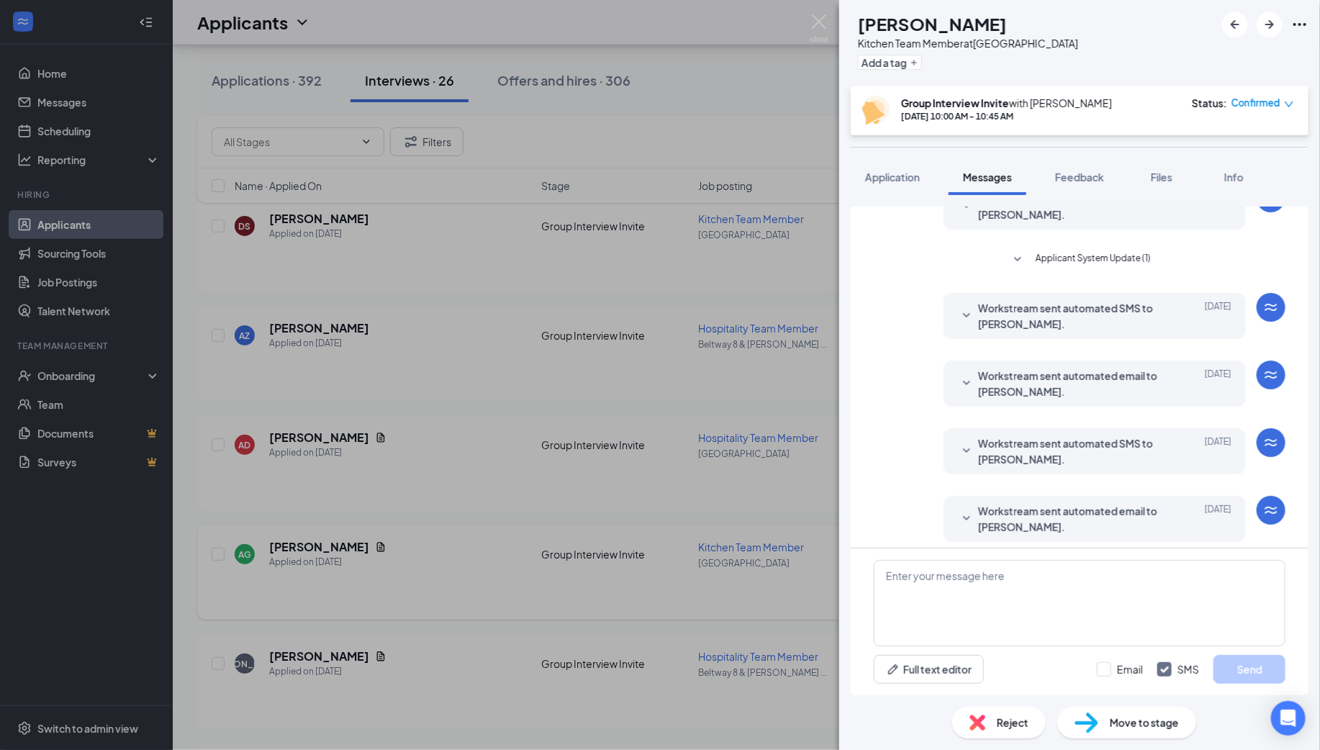
scroll to position [328, 0]
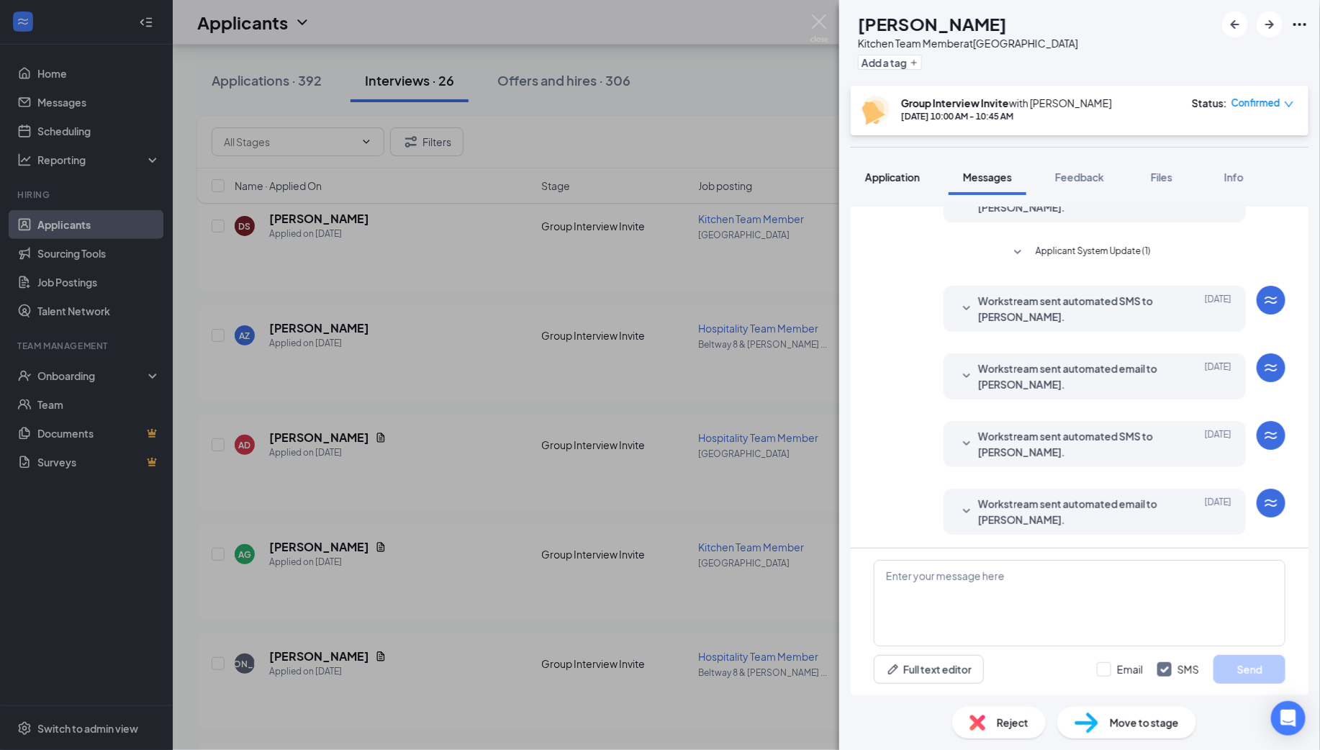
click at [892, 181] on span "Application" at bounding box center [892, 177] width 55 height 13
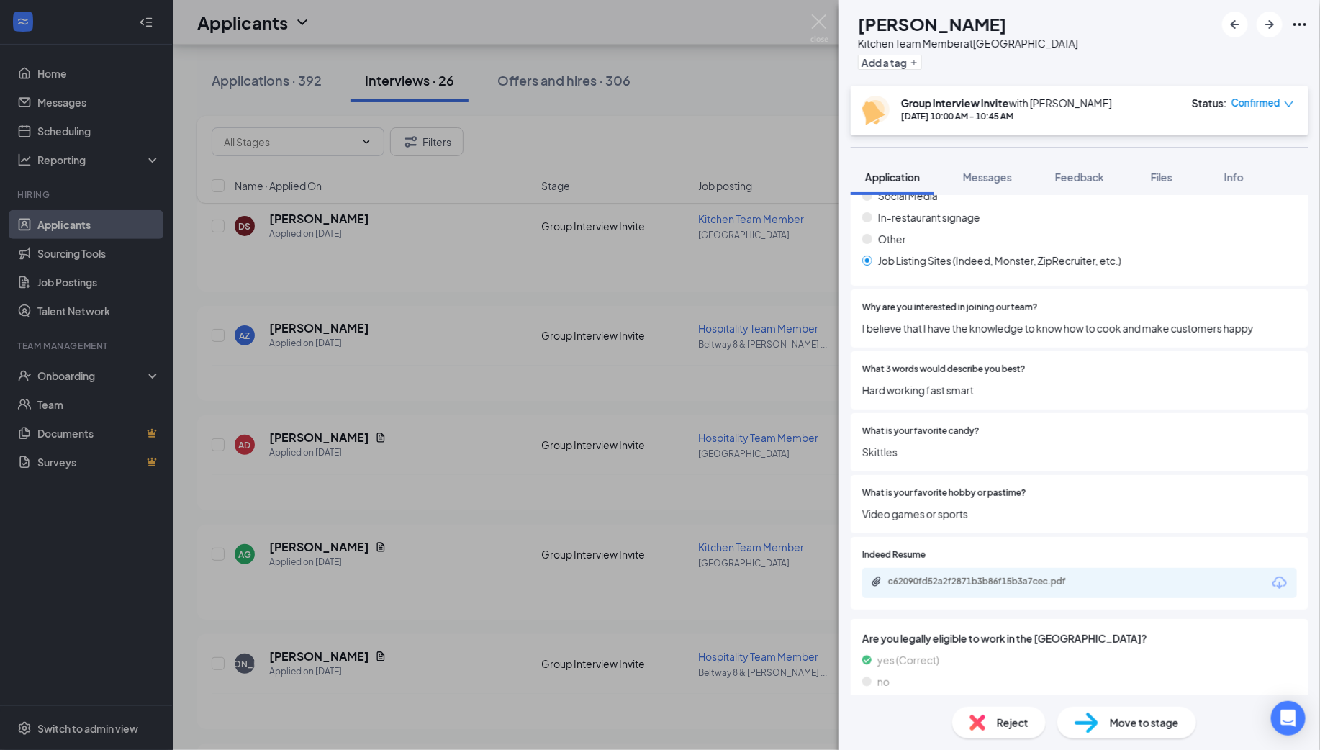
scroll to position [1789, 0]
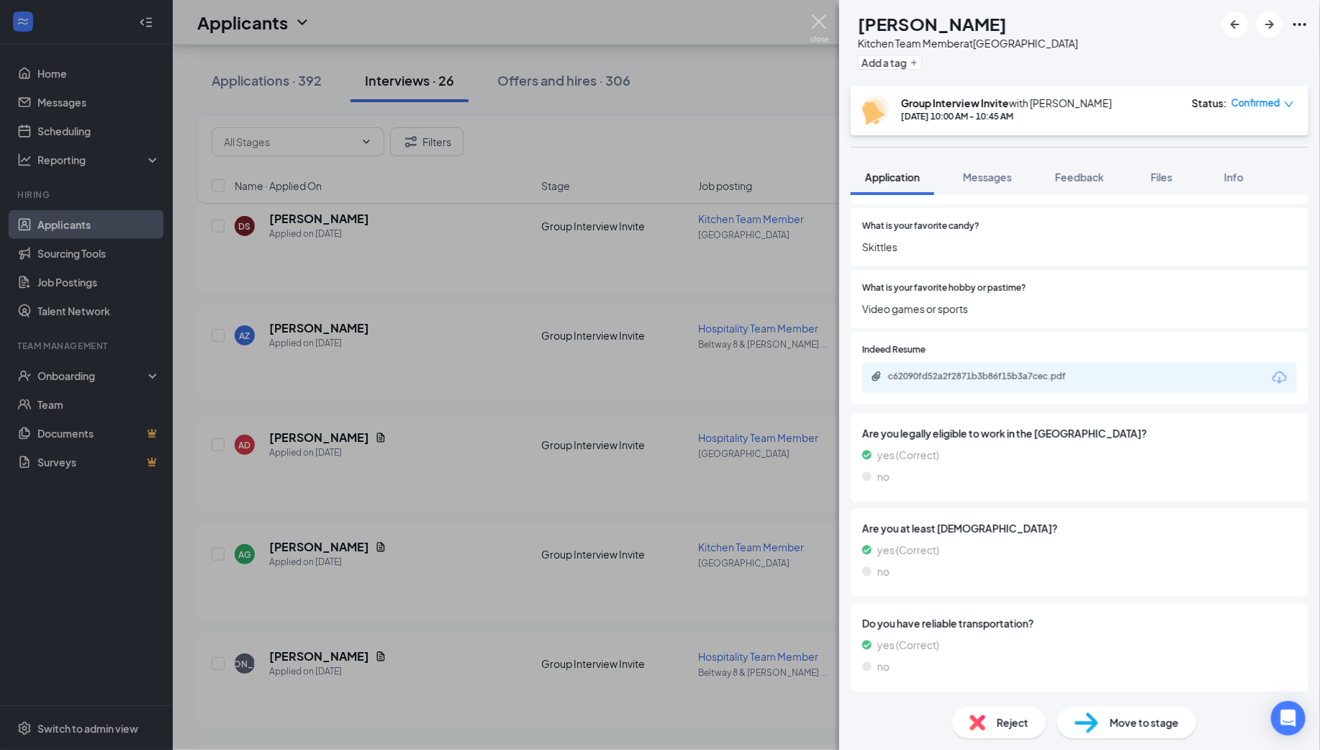
click at [816, 29] on img at bounding box center [819, 28] width 18 height 28
